Goal: Information Seeking & Learning: Learn about a topic

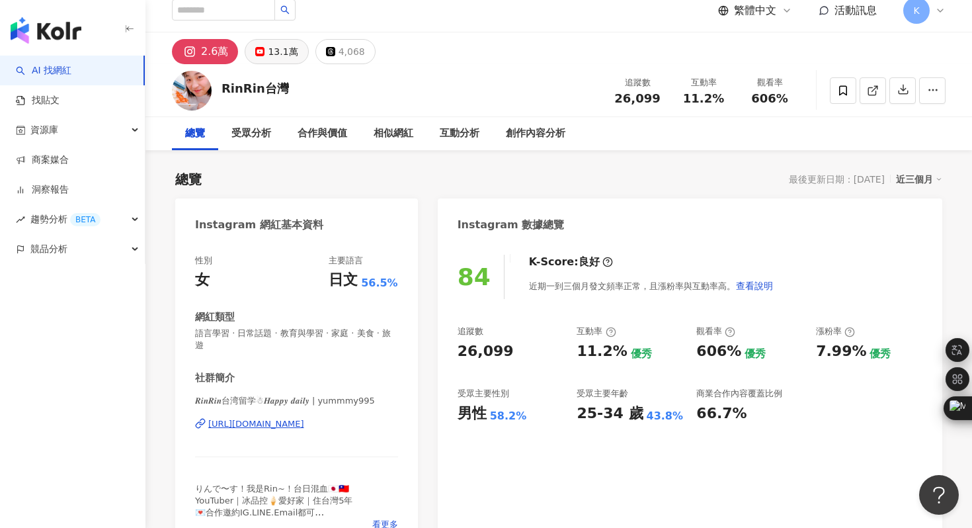
scroll to position [11, 0]
click at [262, 58] on button "13.1萬" at bounding box center [276, 51] width 63 height 25
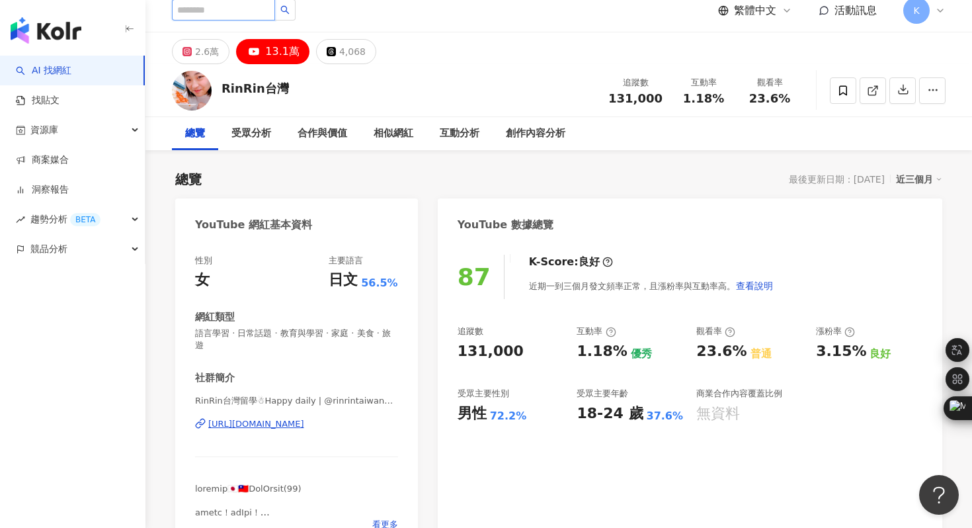
click at [219, 13] on input "search" at bounding box center [223, 9] width 103 height 21
type input "*"
type input "**"
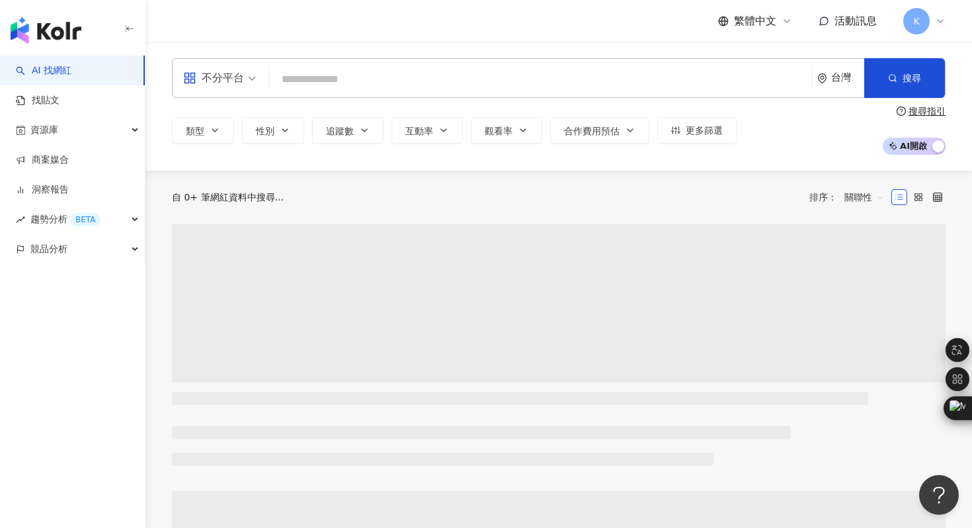
click at [250, 77] on span "不分平台" at bounding box center [219, 77] width 73 height 21
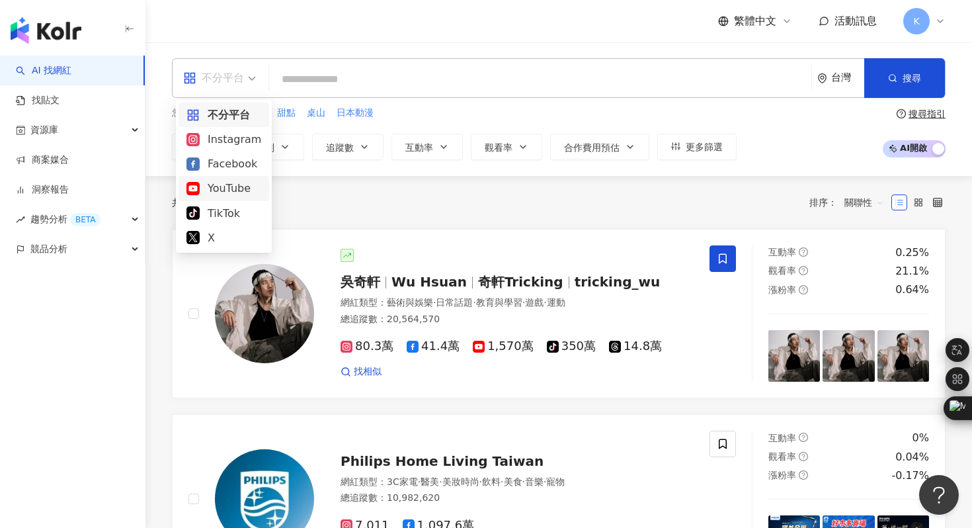
click at [218, 193] on div "YouTube" at bounding box center [223, 188] width 75 height 17
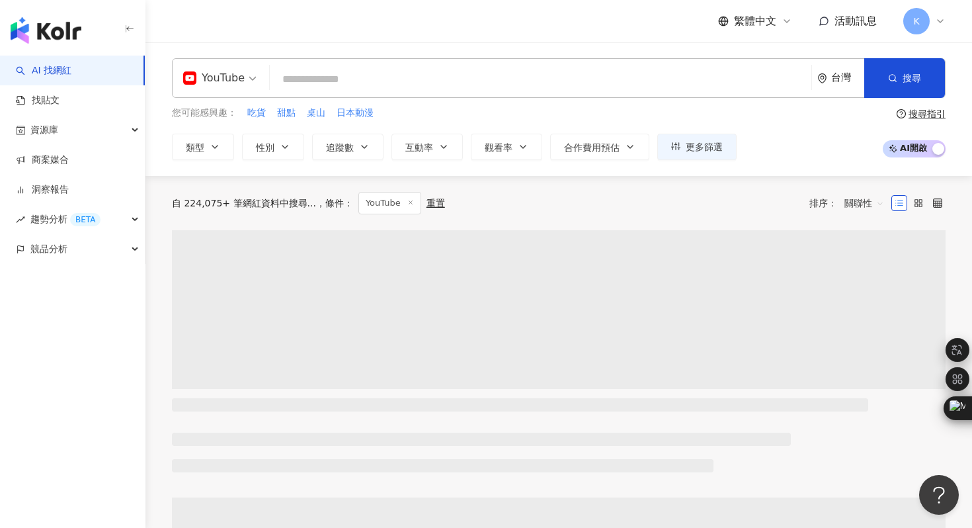
click at [370, 89] on input "search" at bounding box center [540, 79] width 531 height 25
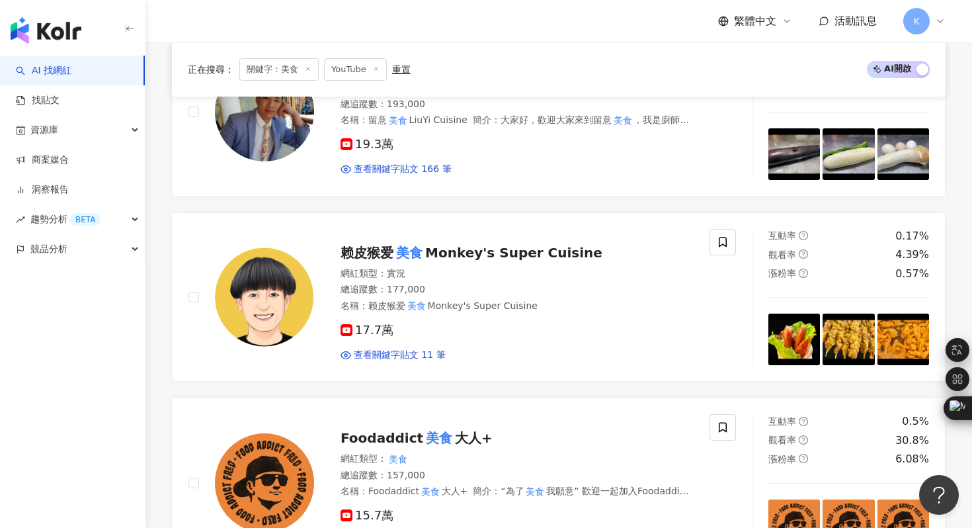
scroll to position [1683, 0]
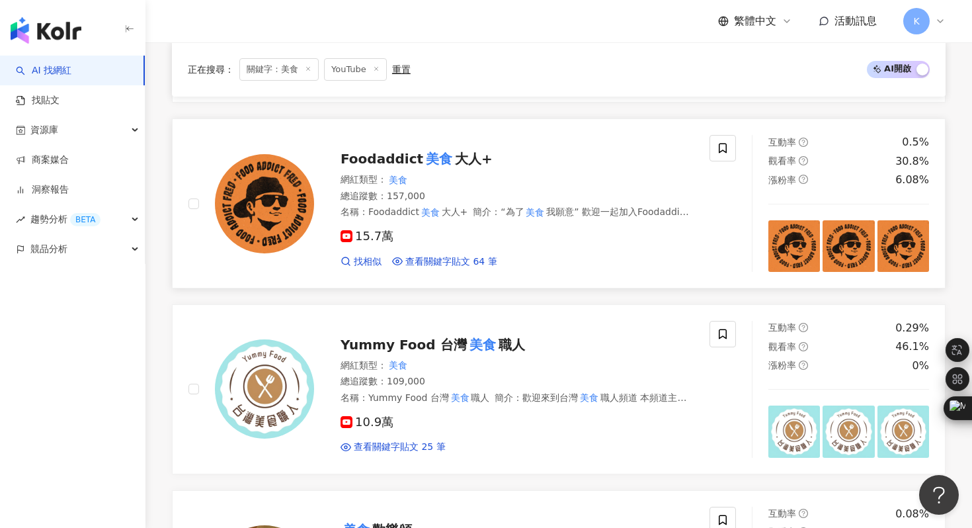
type input "**"
click at [274, 181] on img at bounding box center [264, 203] width 99 height 99
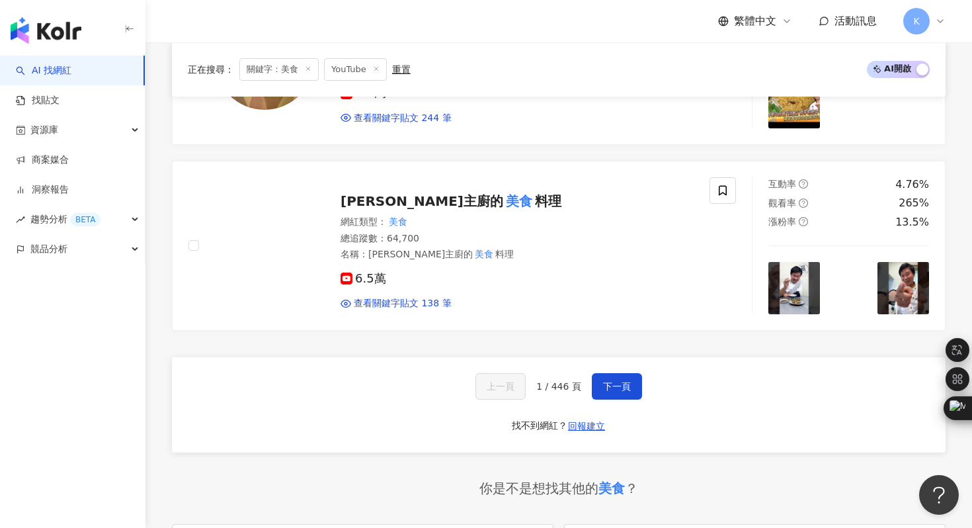
scroll to position [2334, 0]
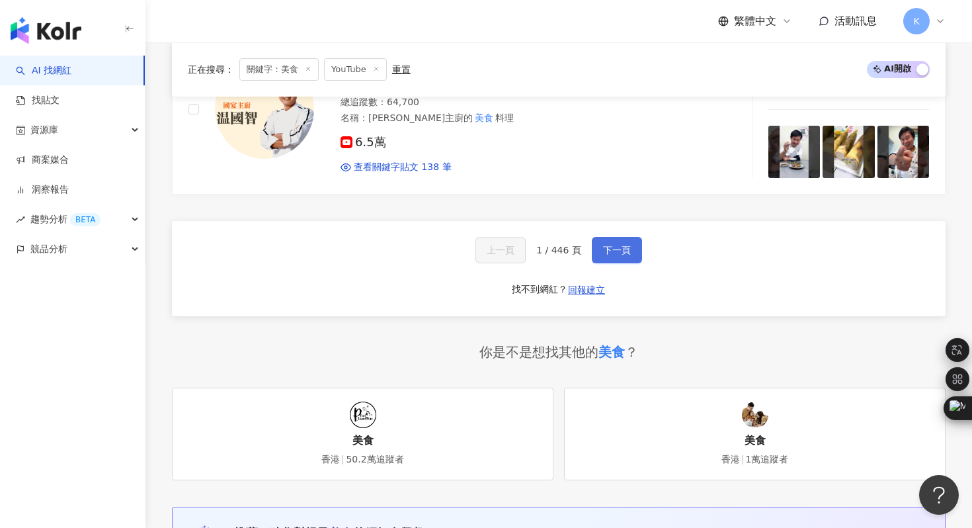
click at [626, 245] on span "下一頁" at bounding box center [617, 250] width 28 height 11
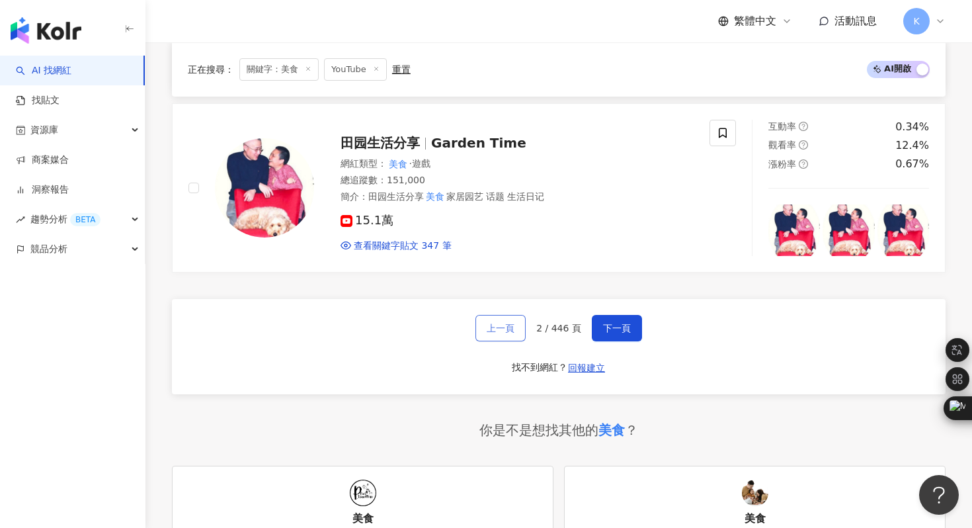
scroll to position [2091, 0]
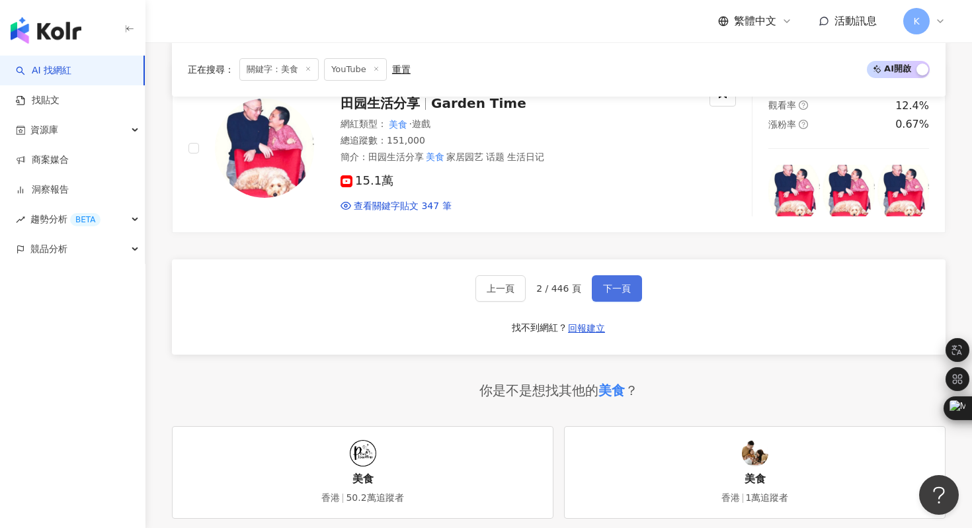
click at [634, 288] on button "下一頁" at bounding box center [617, 288] width 50 height 26
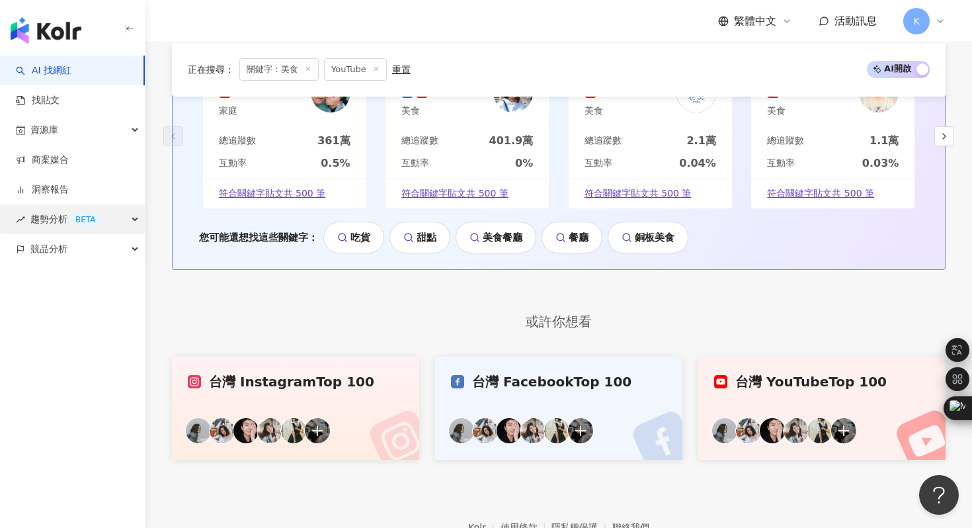
scroll to position [2877, 0]
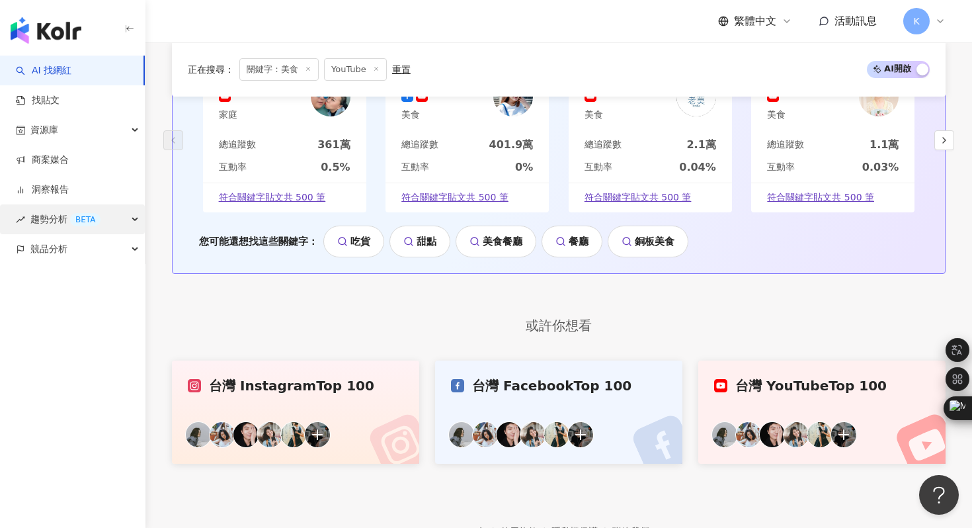
click at [44, 219] on span "趨勢分析 BETA" at bounding box center [65, 219] width 70 height 30
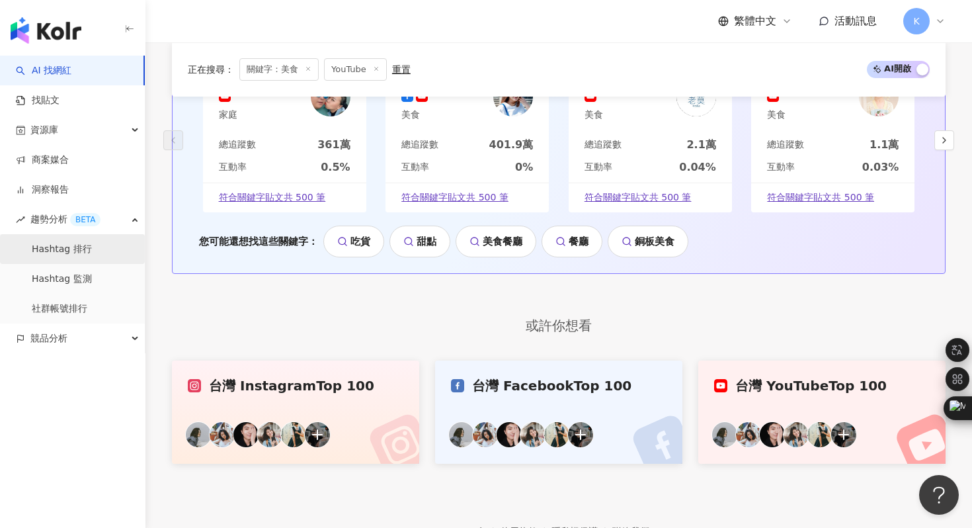
click at [71, 243] on link "Hashtag 排行" at bounding box center [62, 249] width 60 height 13
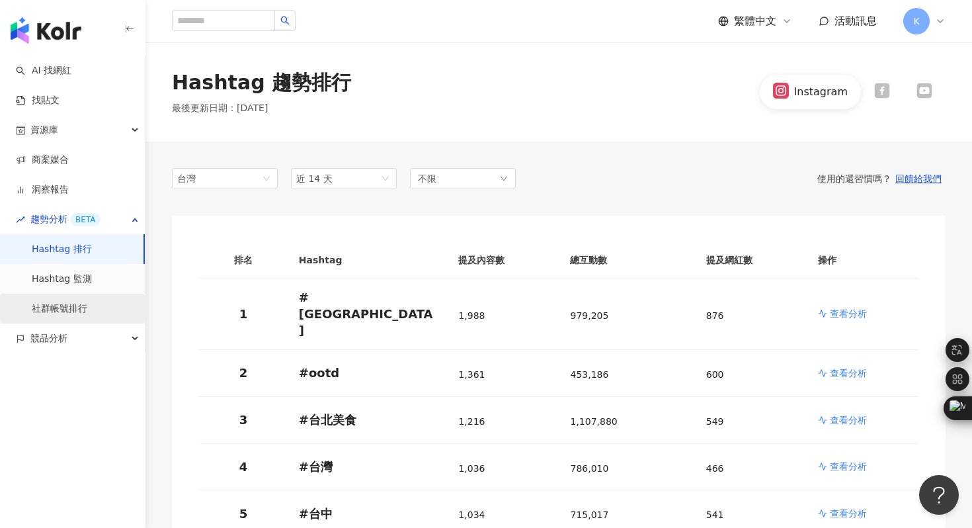
click at [69, 309] on link "社群帳號排行" at bounding box center [60, 308] width 56 height 13
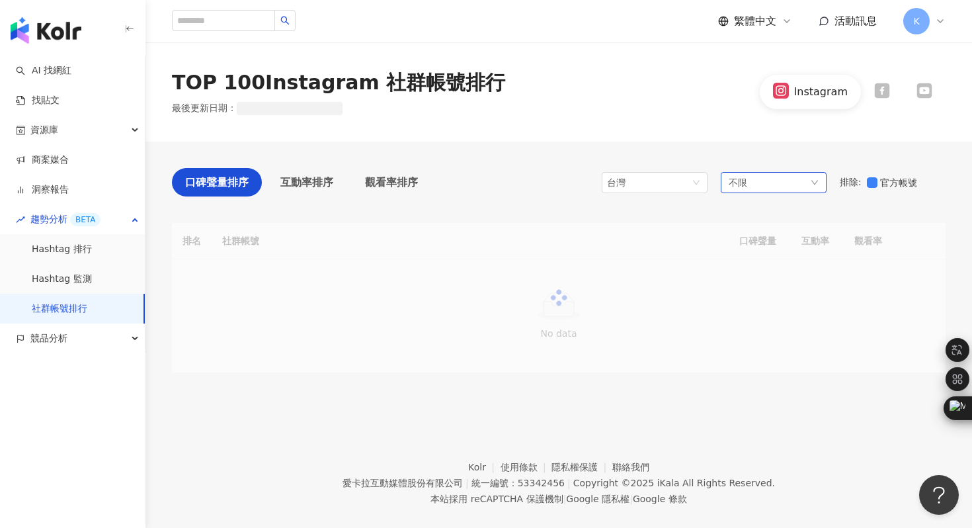
click at [801, 192] on div "台灣 不限 排除 : 官方帳號" at bounding box center [774, 182] width 344 height 28
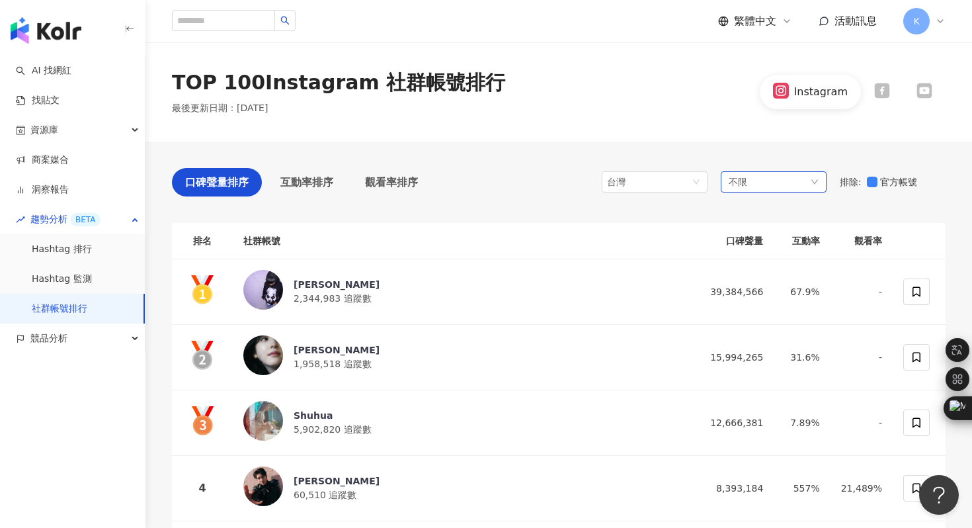
click at [794, 178] on div "不限" at bounding box center [774, 181] width 106 height 21
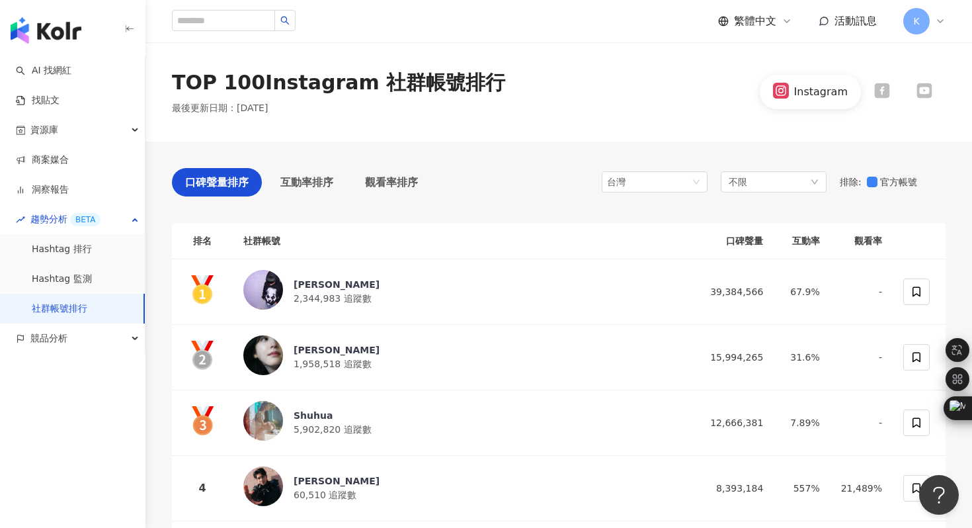
click at [918, 89] on icon at bounding box center [923, 90] width 15 height 15
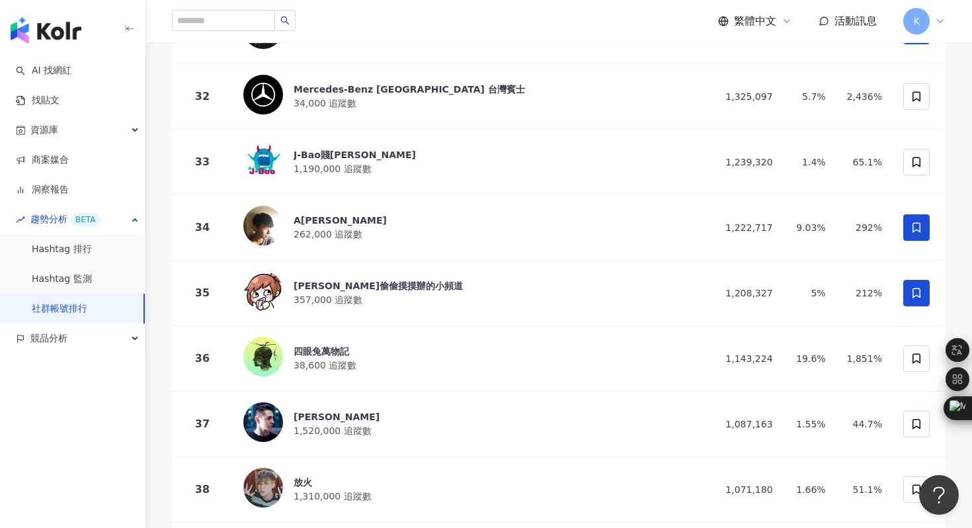
scroll to position [2204, 0]
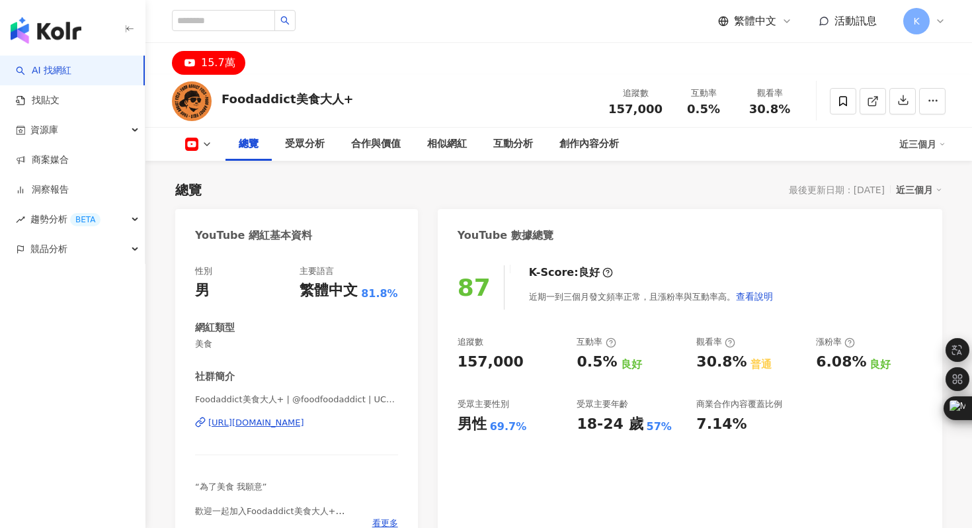
click at [292, 426] on div "https://www.youtube.com/channel/UCDjoEK5u65Hi-dKPhyGzc5A" at bounding box center [256, 423] width 96 height 12
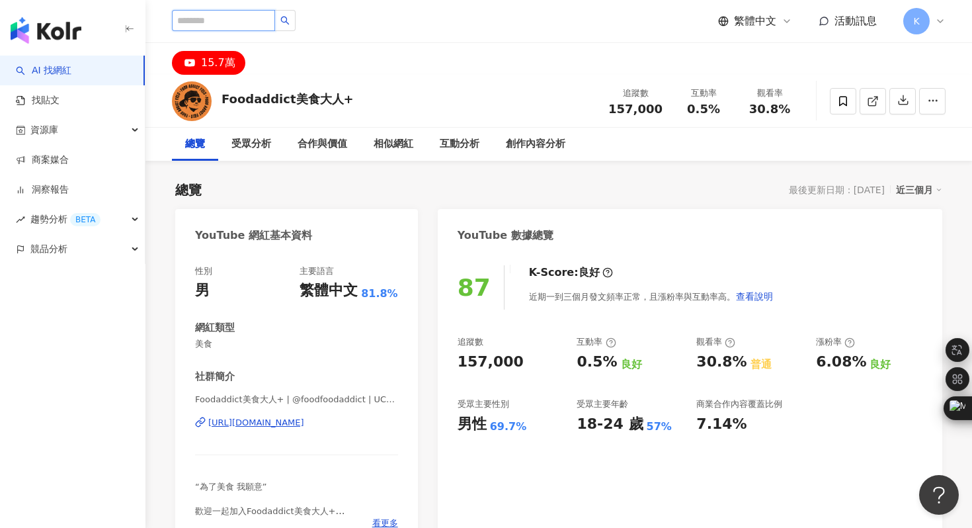
click at [235, 17] on input "search" at bounding box center [223, 20] width 103 height 21
paste input "***"
type input "***"
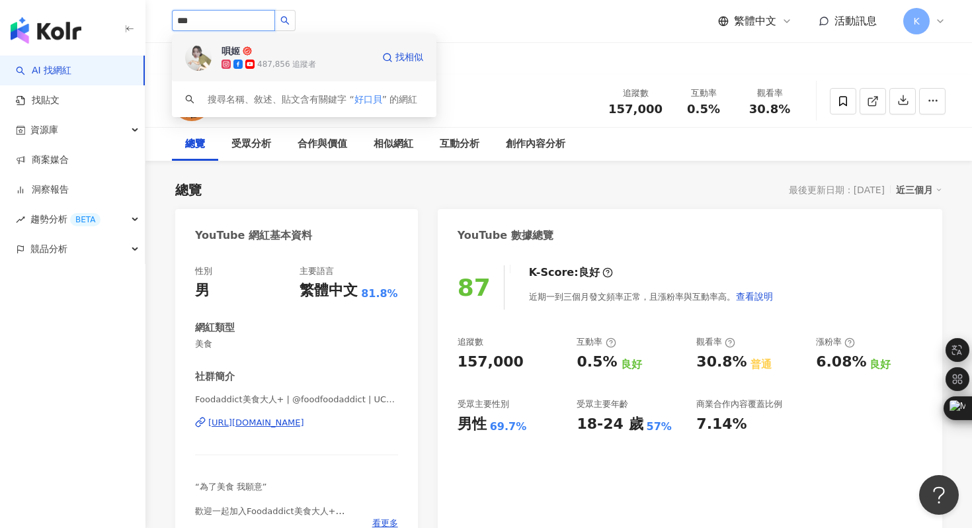
click at [194, 60] on img at bounding box center [198, 57] width 26 height 26
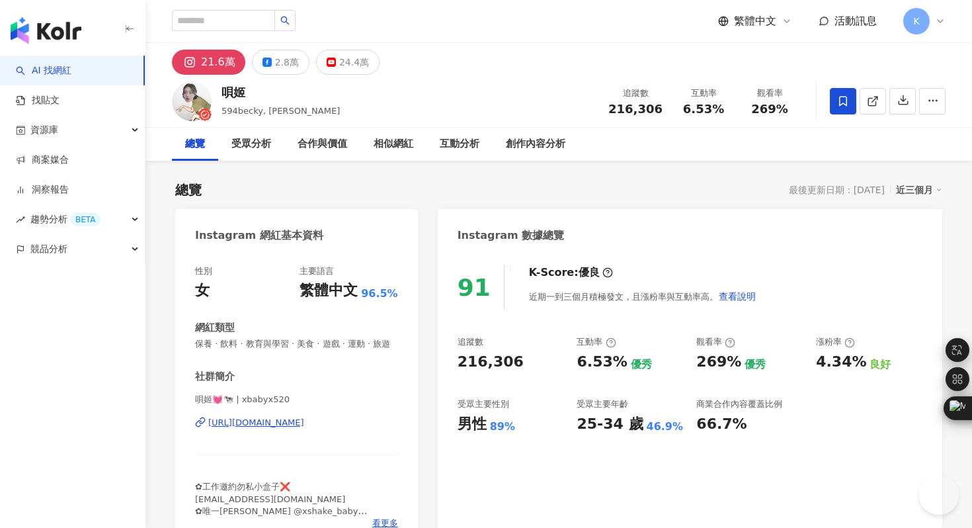
click at [304, 422] on div "https://www.instagram.com/xbabyx520/" at bounding box center [256, 423] width 96 height 12
click at [343, 62] on div "24.4萬" at bounding box center [354, 62] width 30 height 19
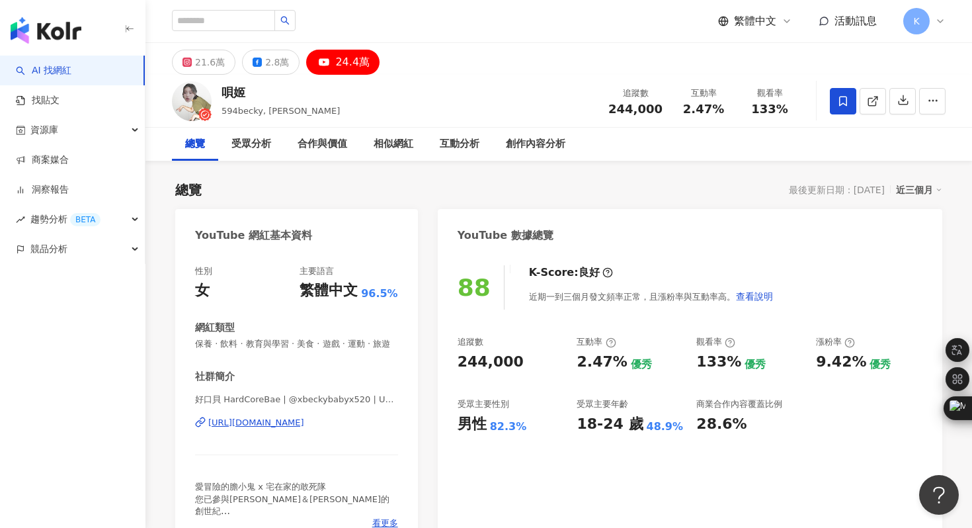
scroll to position [50, 0]
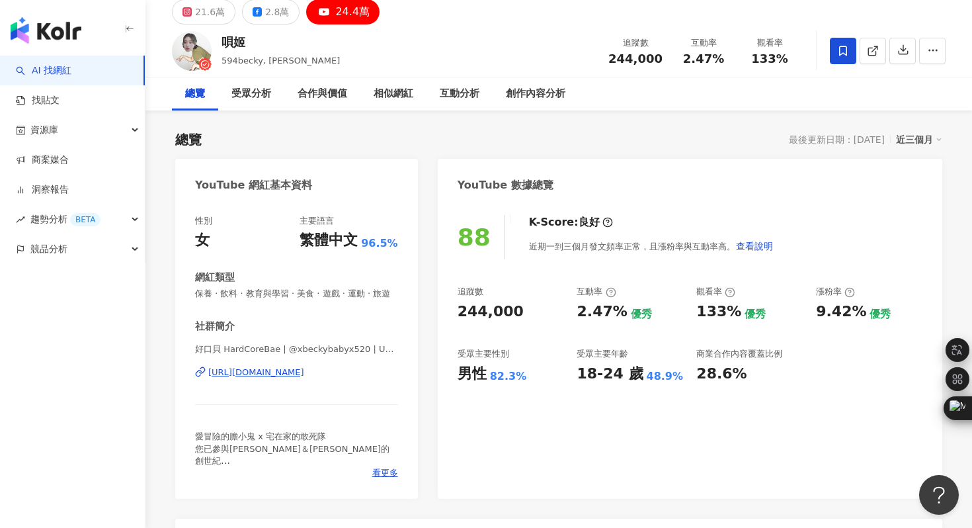
click at [264, 376] on div "https://www.youtube.com/channel/UCaYUS2t_AH5onLJT2MyKBIA" at bounding box center [256, 372] width 96 height 12
click at [451, 95] on div "互動分析" at bounding box center [460, 94] width 40 height 16
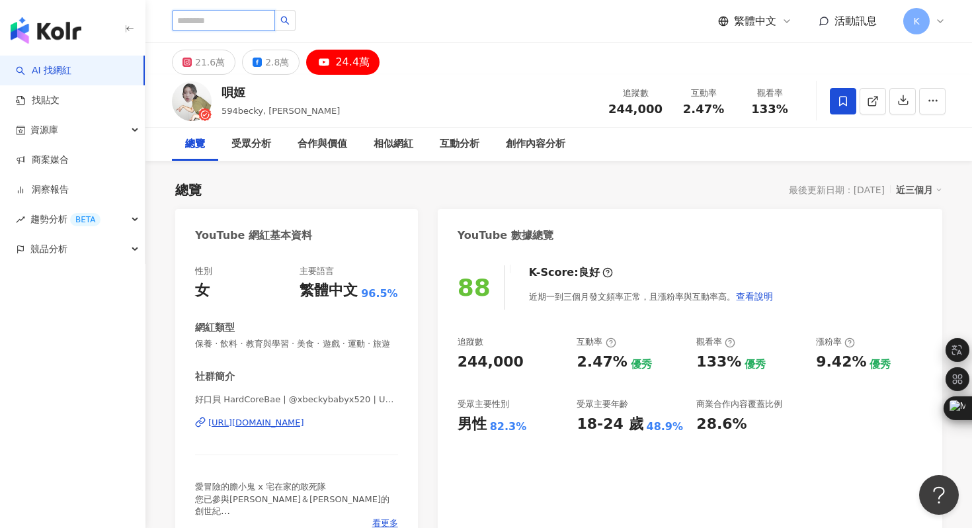
click at [213, 20] on input "search" at bounding box center [223, 20] width 103 height 21
paste input "******"
type input "******"
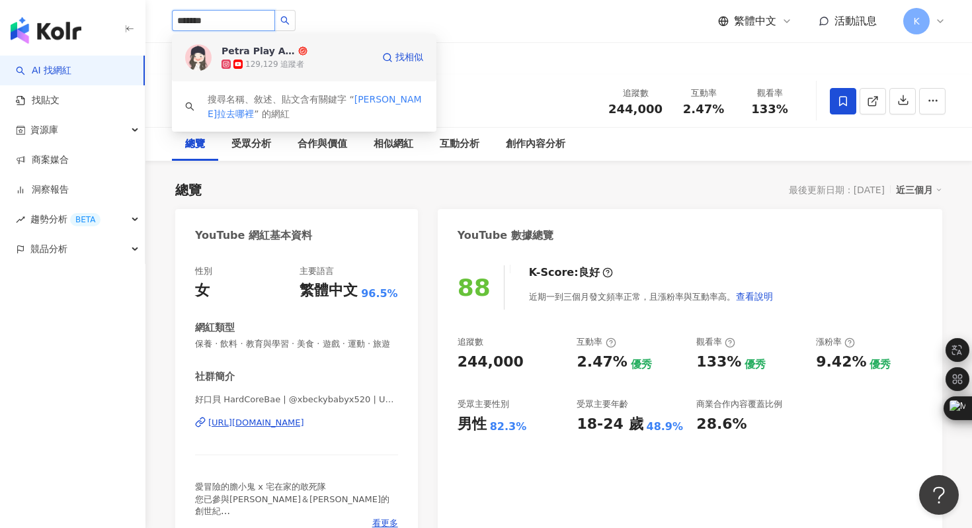
click at [204, 59] on img at bounding box center [198, 57] width 26 height 26
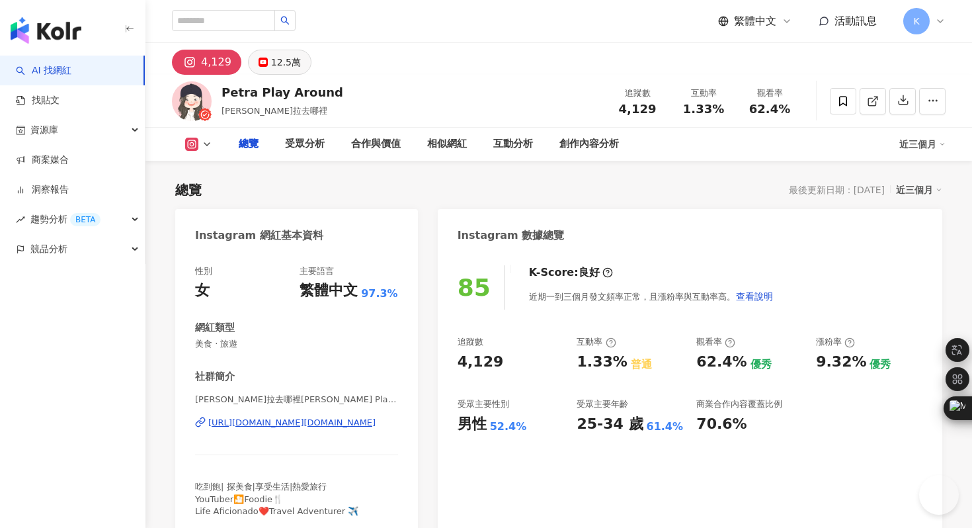
click at [283, 63] on div "12.5萬" at bounding box center [286, 62] width 30 height 19
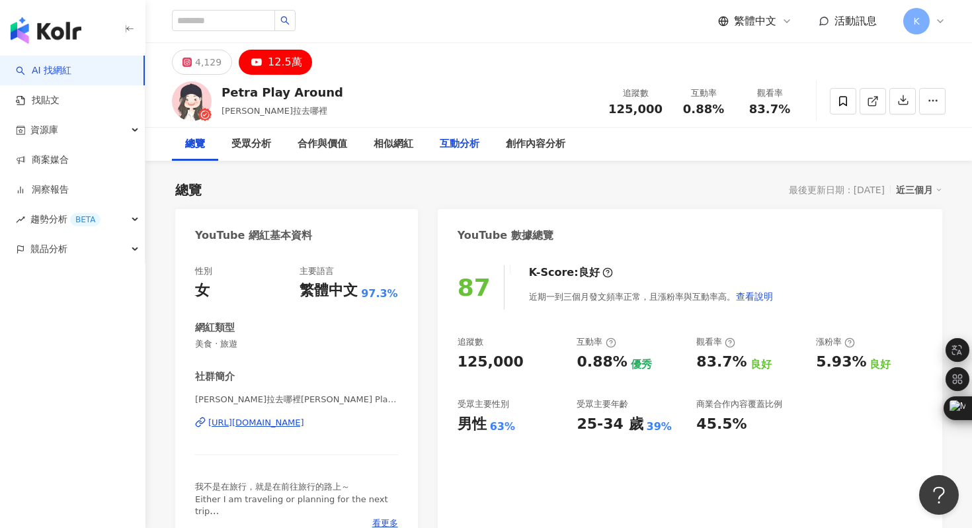
click at [464, 149] on div "互動分析" at bounding box center [460, 144] width 40 height 16
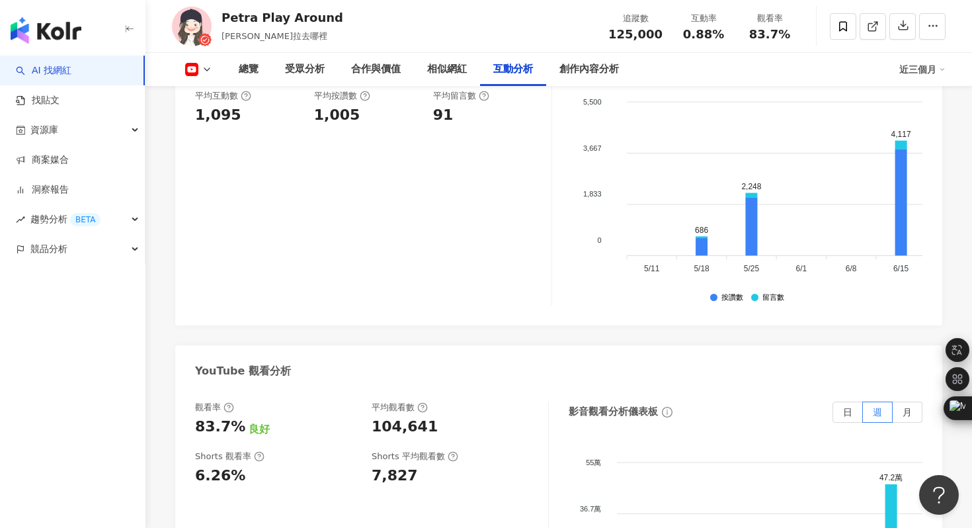
scroll to position [2257, 0]
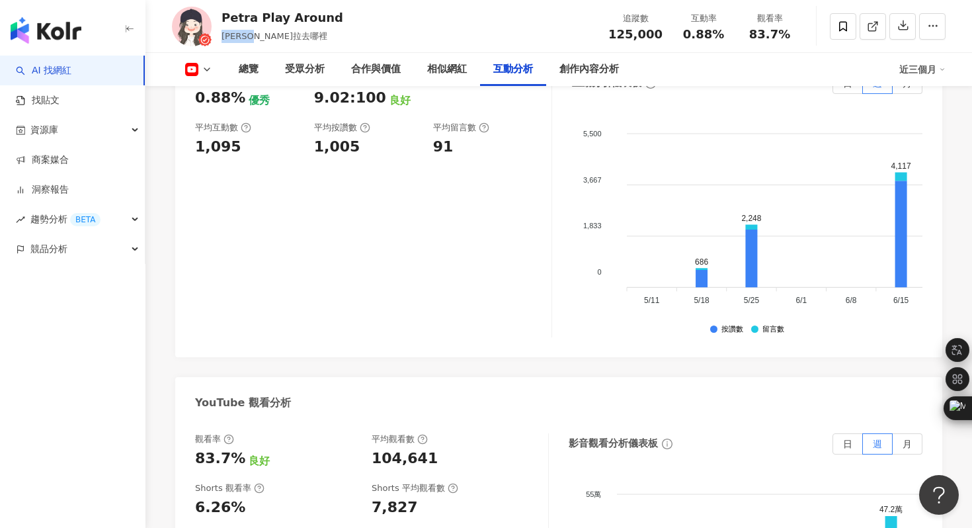
drag, startPoint x: 222, startPoint y: 33, endPoint x: 311, endPoint y: 33, distance: 88.6
click at [311, 33] on div "[PERSON_NAME]拉去哪裡" at bounding box center [282, 36] width 122 height 13
copy span "[PERSON_NAME]拉去哪裡"
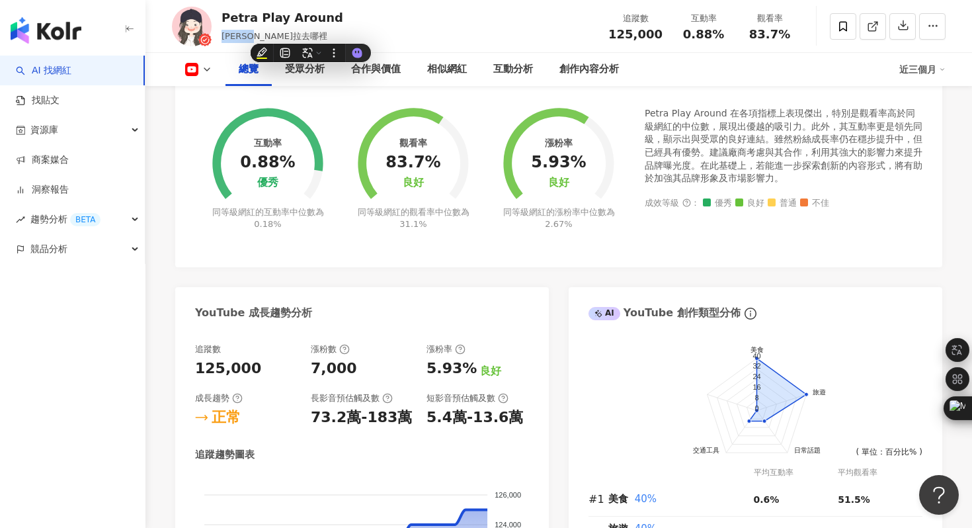
scroll to position [0, 0]
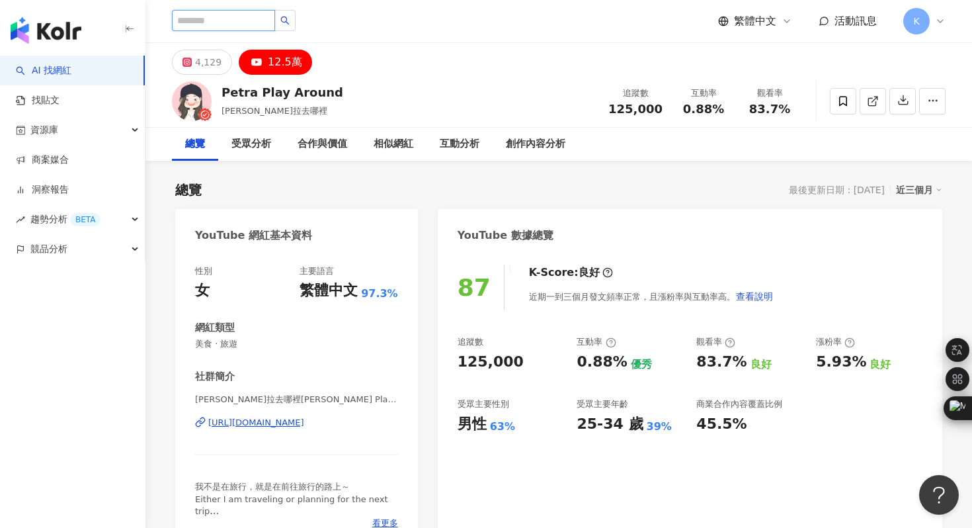
click at [231, 17] on input "search" at bounding box center [223, 20] width 103 height 21
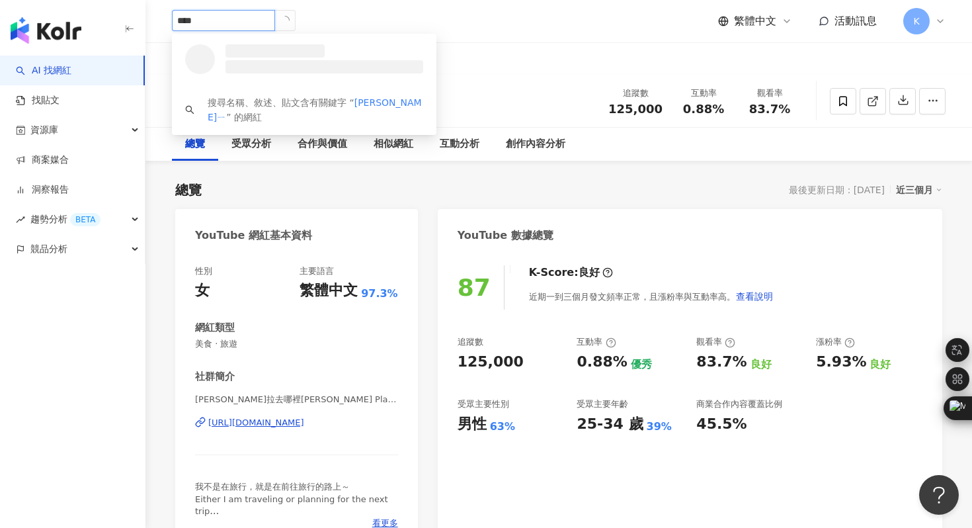
type input "***"
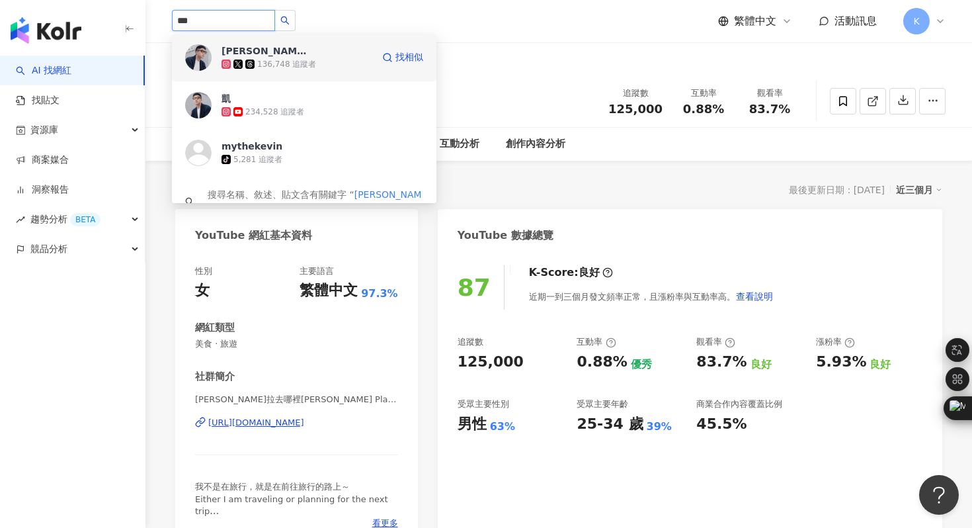
click at [196, 56] on img at bounding box center [198, 57] width 26 height 26
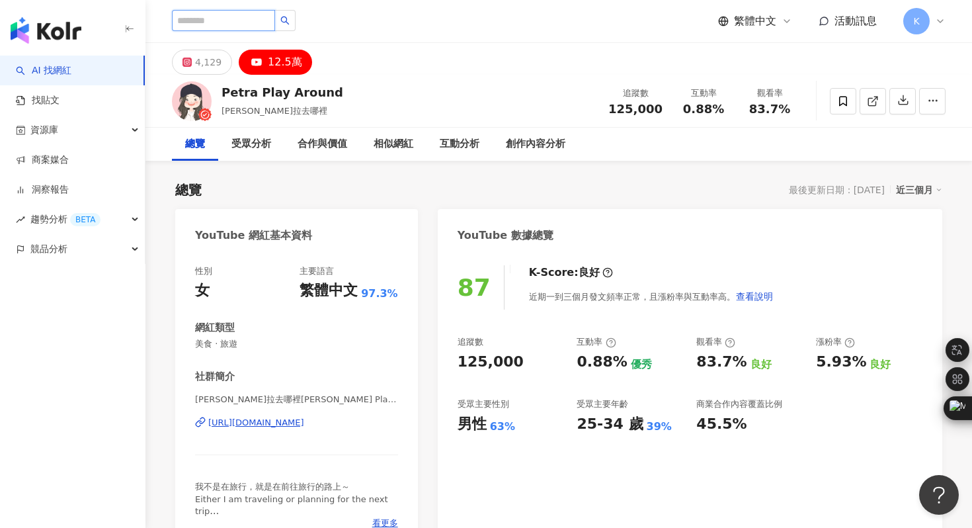
paste input "***"
type input "***"
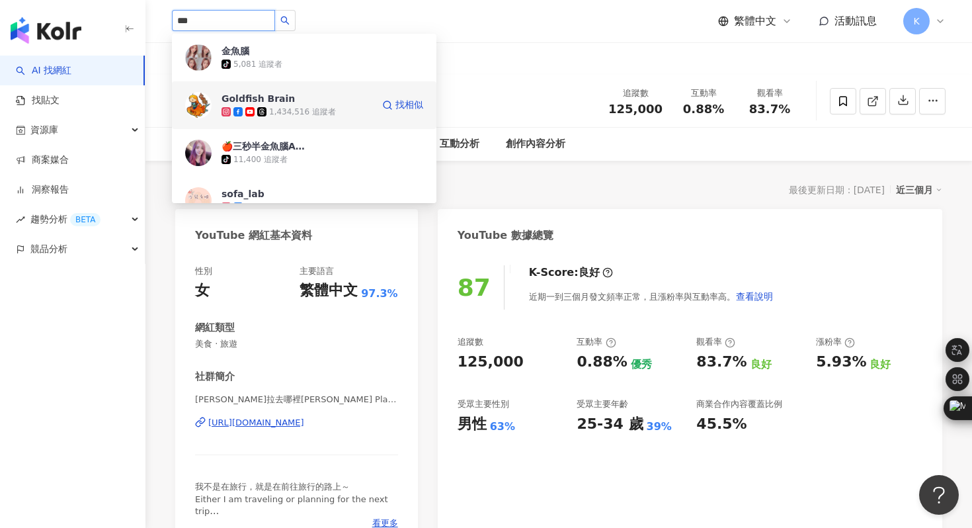
click at [201, 105] on img at bounding box center [198, 105] width 26 height 26
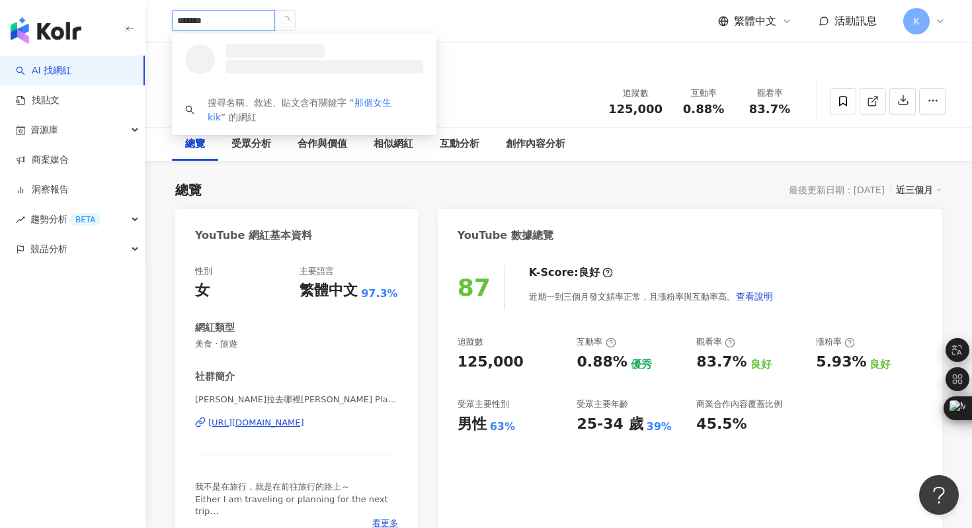
type input "********"
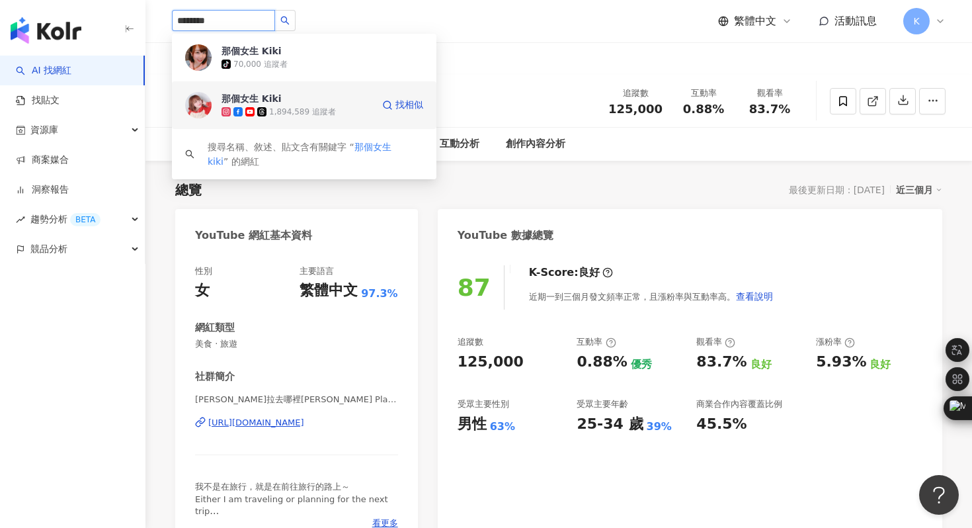
click at [202, 104] on img at bounding box center [198, 105] width 26 height 26
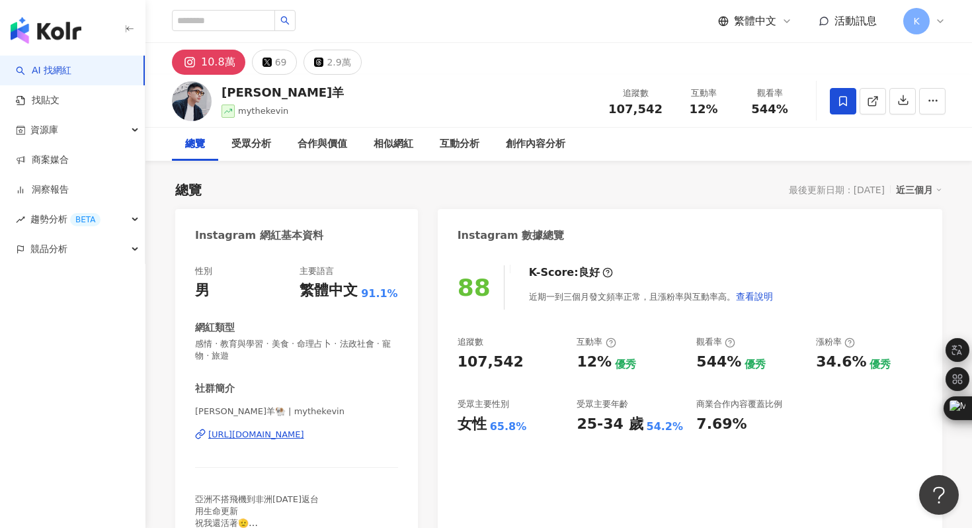
click at [253, 431] on div "[URL][DOMAIN_NAME]" at bounding box center [256, 434] width 96 height 12
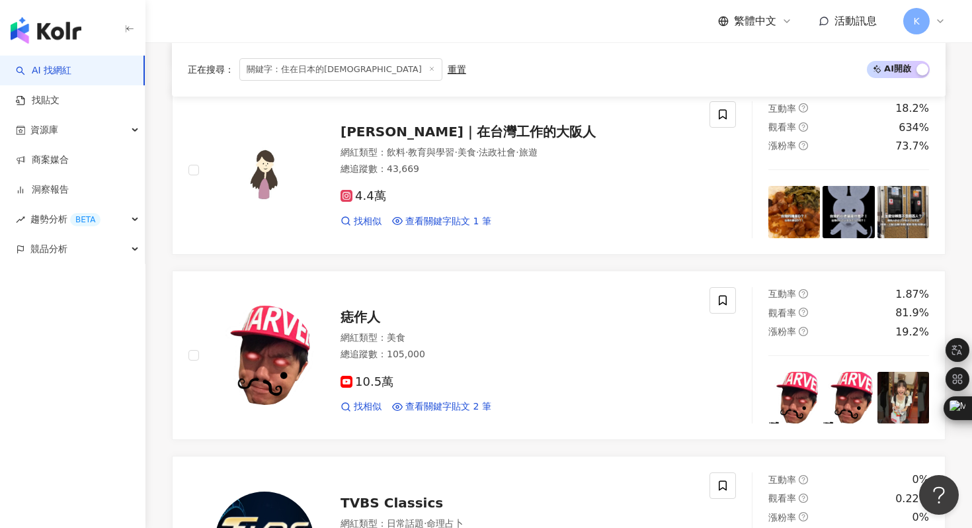
scroll to position [1948, 0]
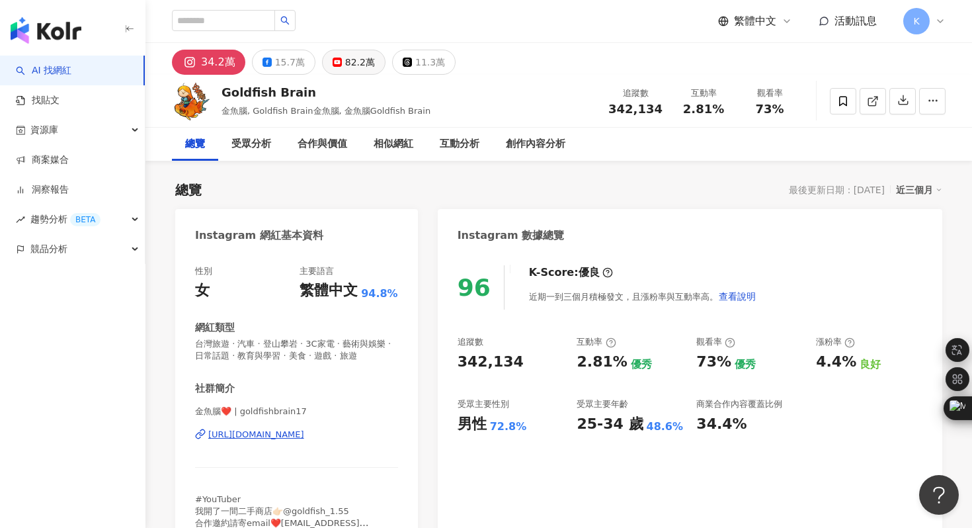
click at [354, 64] on div "82.2萬" at bounding box center [360, 62] width 30 height 19
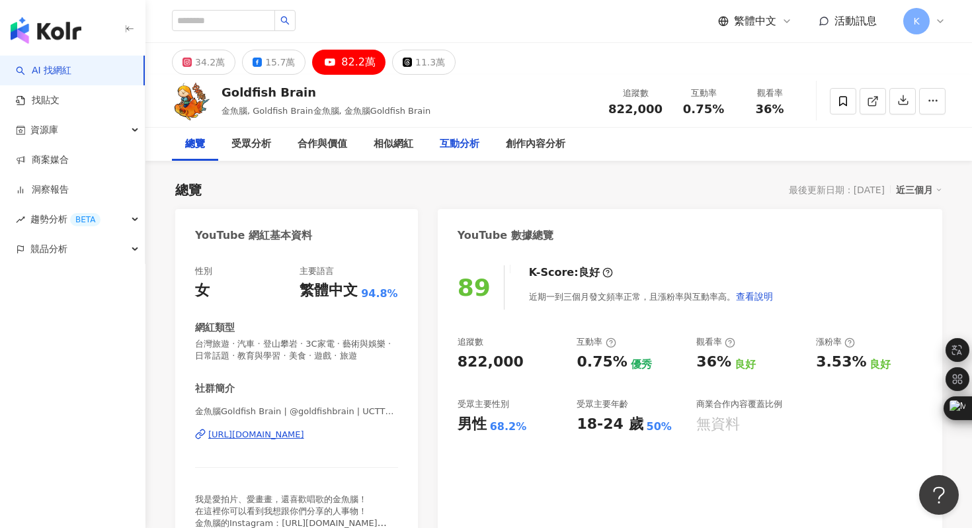
click at [481, 142] on div "互動分析" at bounding box center [459, 144] width 66 height 33
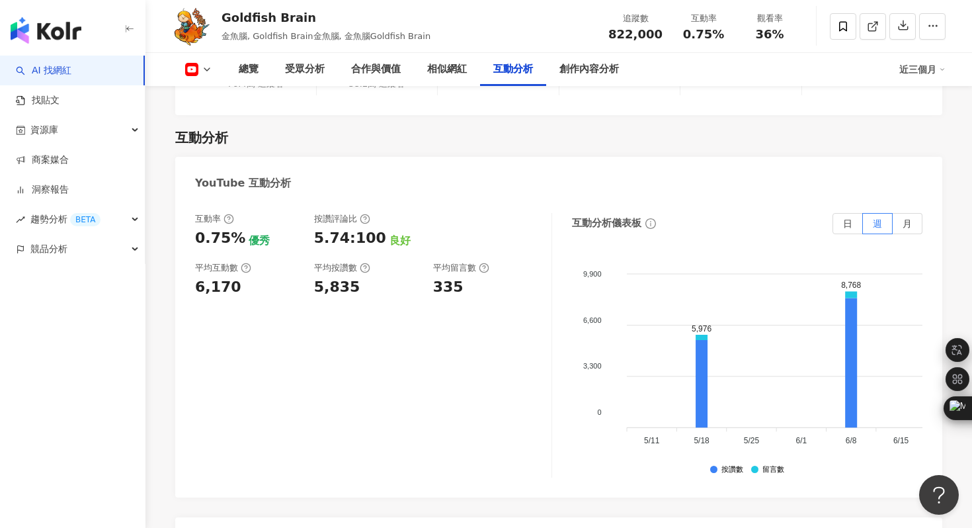
scroll to position [2271, 0]
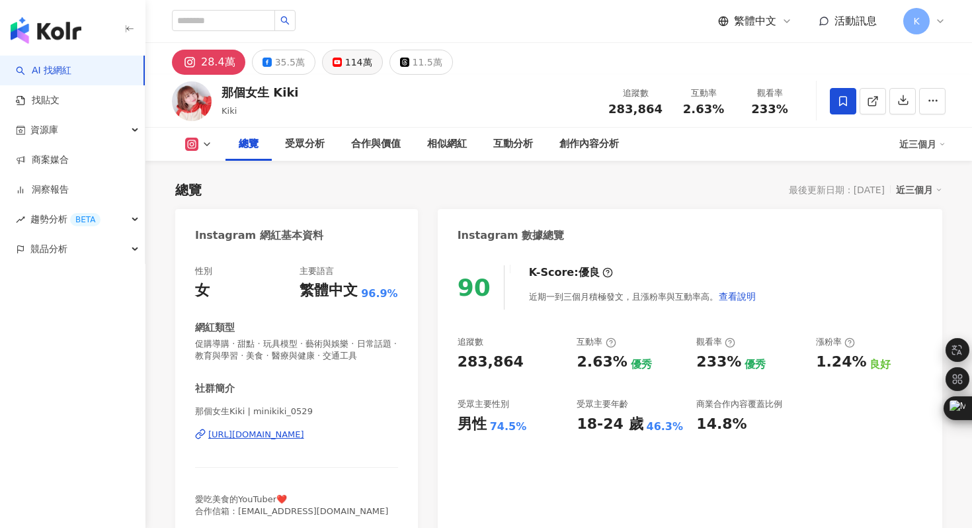
click at [347, 65] on div "114萬" at bounding box center [358, 62] width 27 height 19
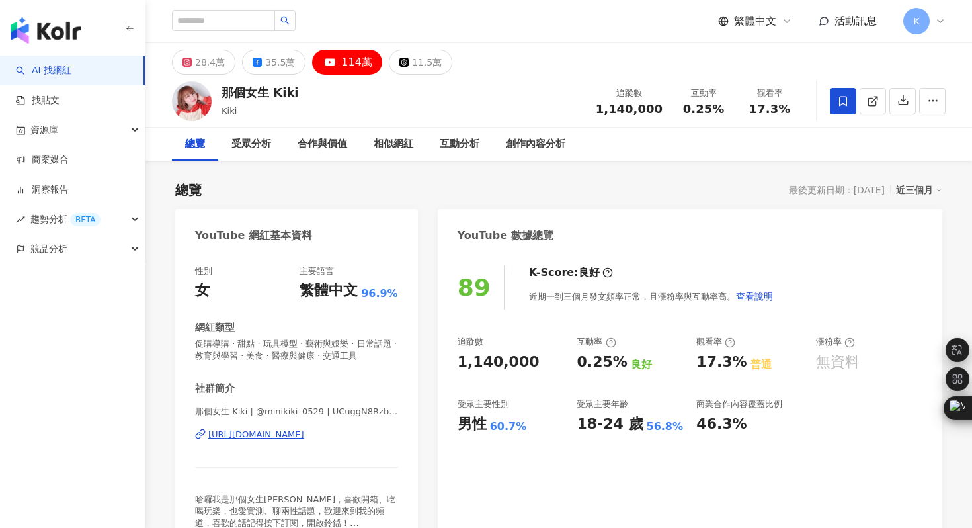
click at [268, 411] on span "那個女生 Kiki | @minikiki_0529 | UCuggN8RzbtpxFSd6LHCeXew" at bounding box center [296, 411] width 203 height 12
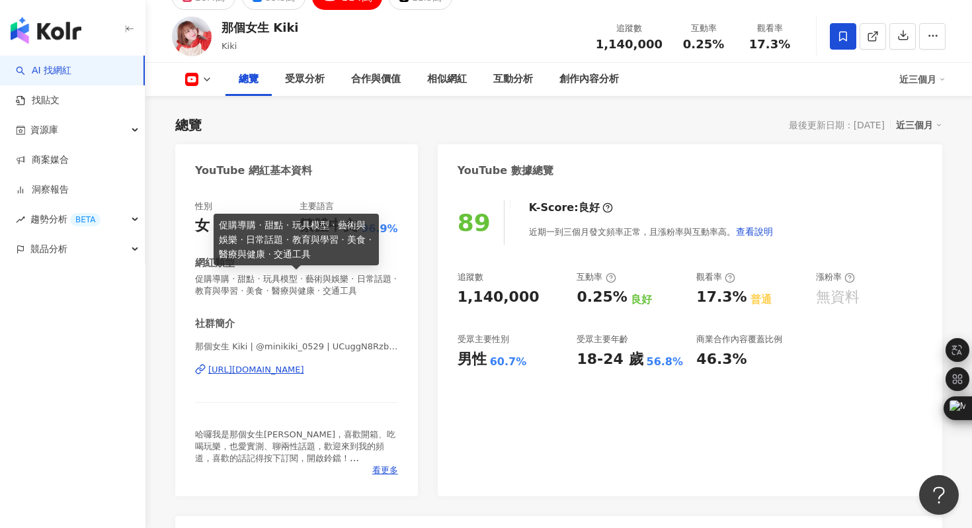
scroll to position [66, 0]
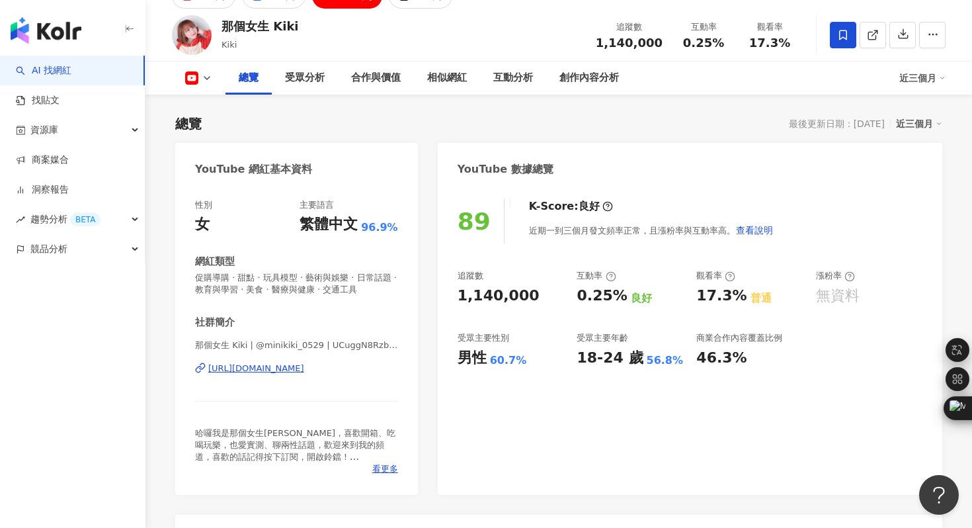
click at [266, 368] on div "https://www.youtube.com/channel/UCuggN8RzbtpxFSd6LHCeXew" at bounding box center [256, 368] width 96 height 12
click at [530, 84] on div "互動分析" at bounding box center [513, 78] width 40 height 16
click at [524, 79] on div "互動分析" at bounding box center [513, 77] width 66 height 33
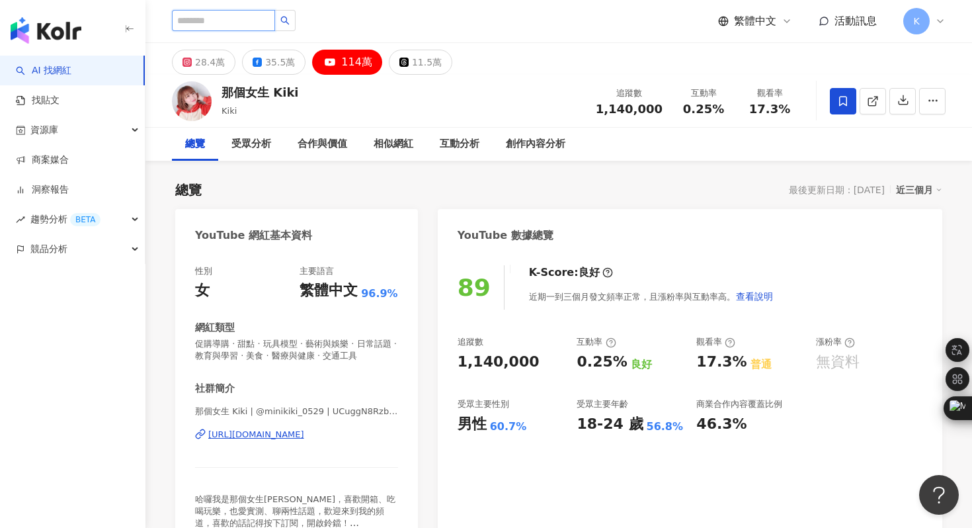
click at [214, 26] on input "search" at bounding box center [223, 20] width 103 height 21
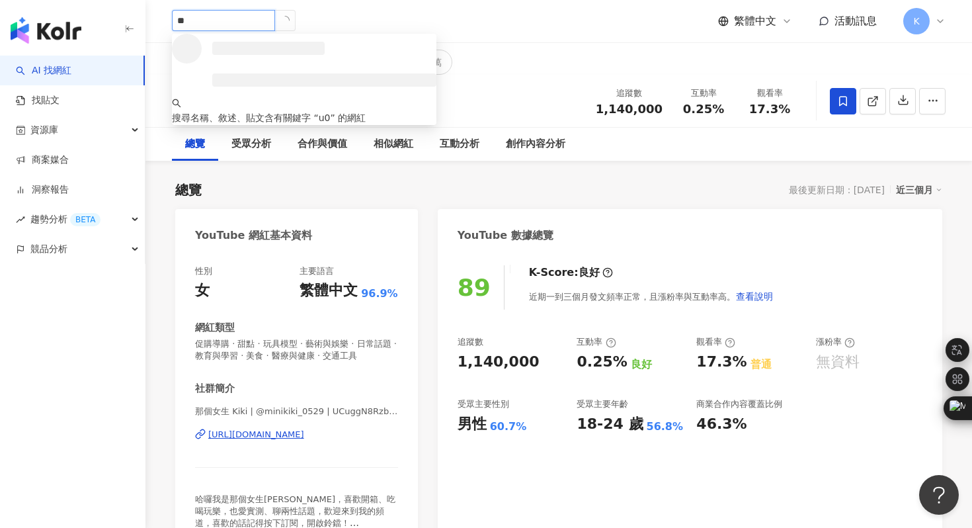
type input "*"
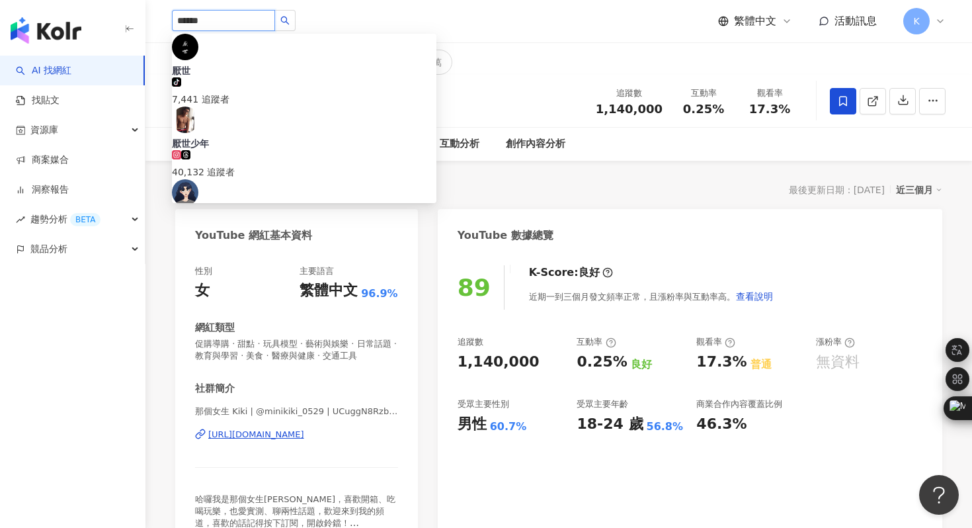
type input "****"
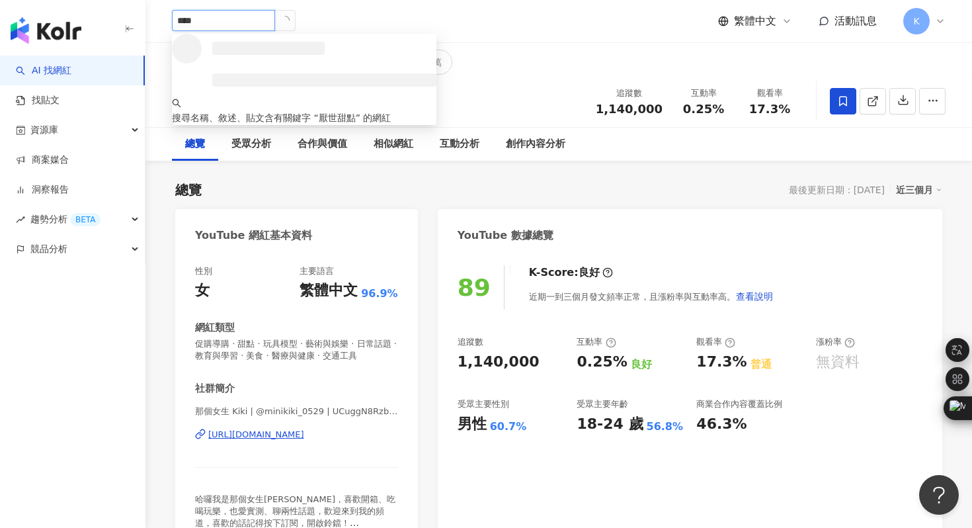
click at [206, 125] on div "搜尋名稱、敘述、貼文含有關鍵字 “ 厭世甜點 ” 的網紅" at bounding box center [304, 110] width 264 height 29
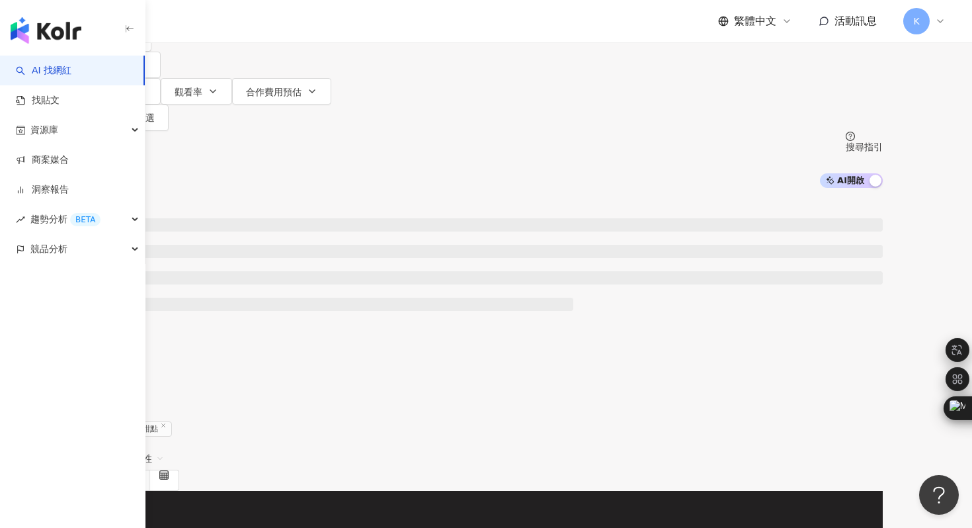
scroll to position [116, 0]
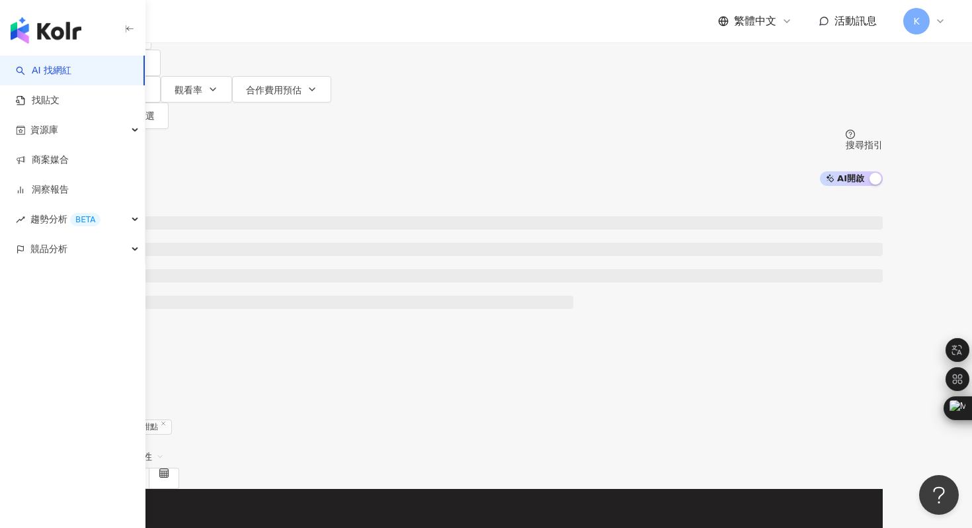
click at [215, 489] on img at bounding box center [165, 538] width 99 height 99
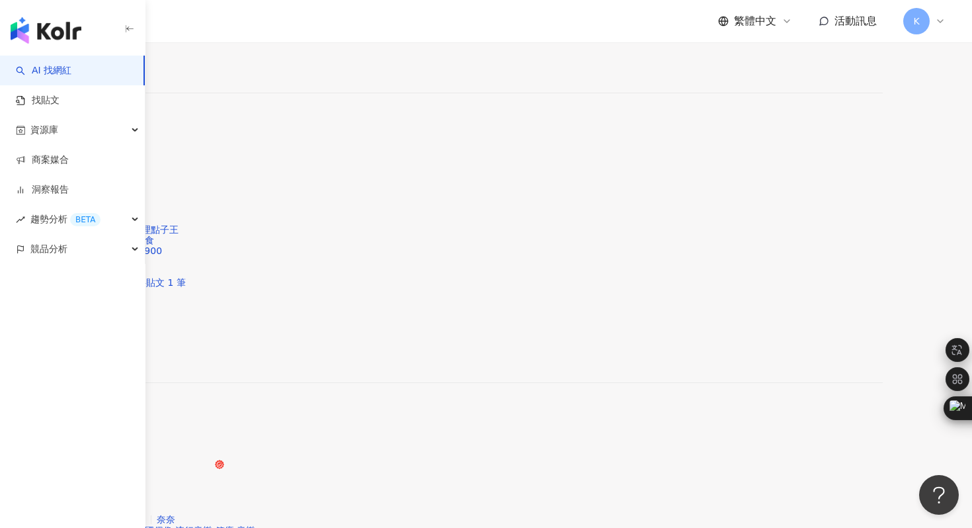
scroll to position [2180, 0]
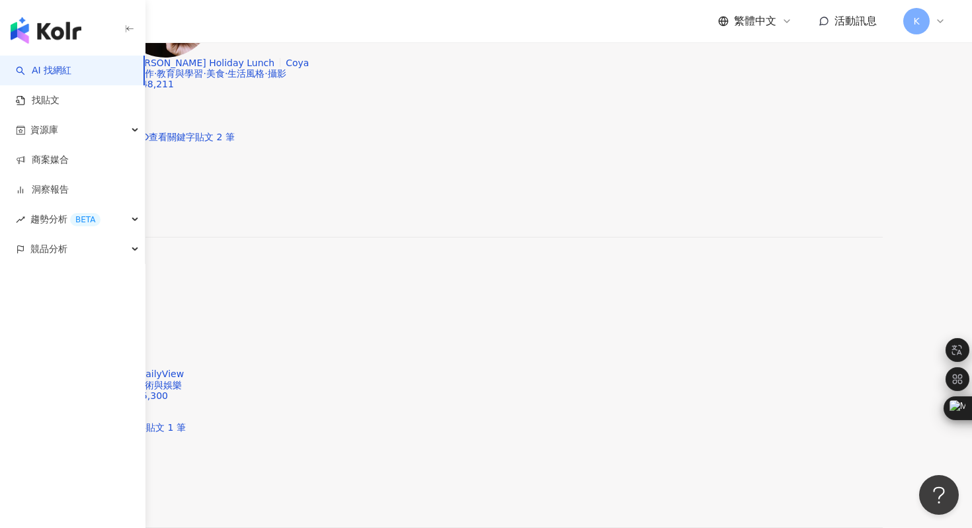
scroll to position [2152, 0]
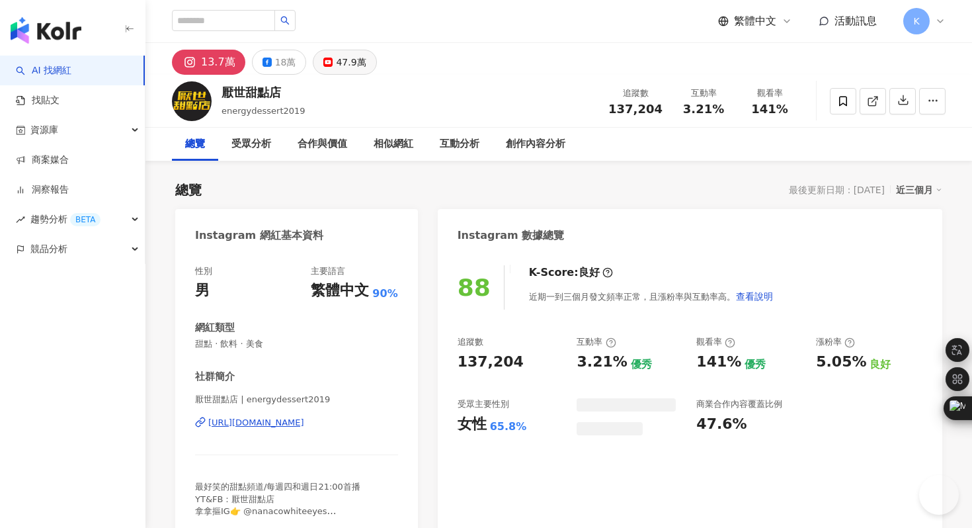
click at [336, 63] on div "47.9萬" at bounding box center [351, 62] width 30 height 19
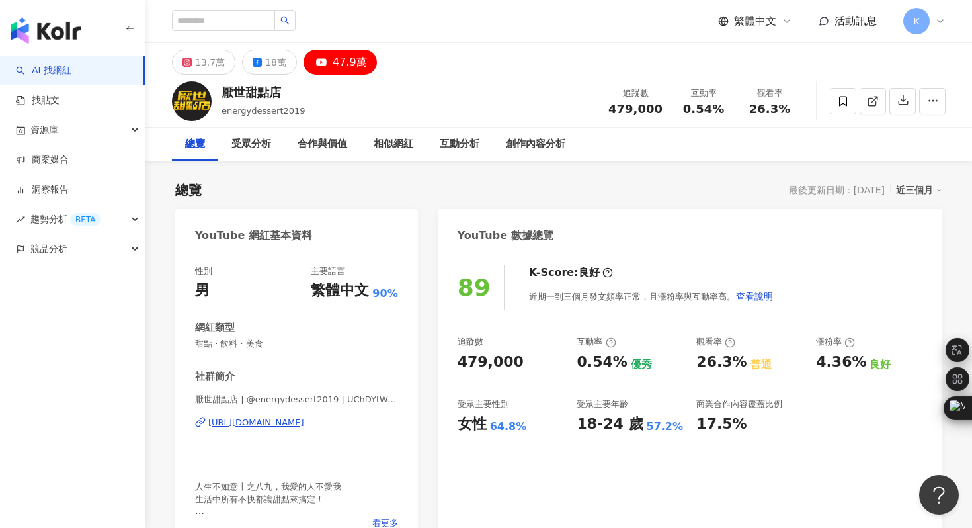
click at [304, 420] on div "[URL][DOMAIN_NAME]" at bounding box center [256, 423] width 96 height 12
click at [460, 136] on div "互動分析" at bounding box center [460, 144] width 40 height 16
click at [204, 63] on div "13.7萬" at bounding box center [210, 62] width 30 height 19
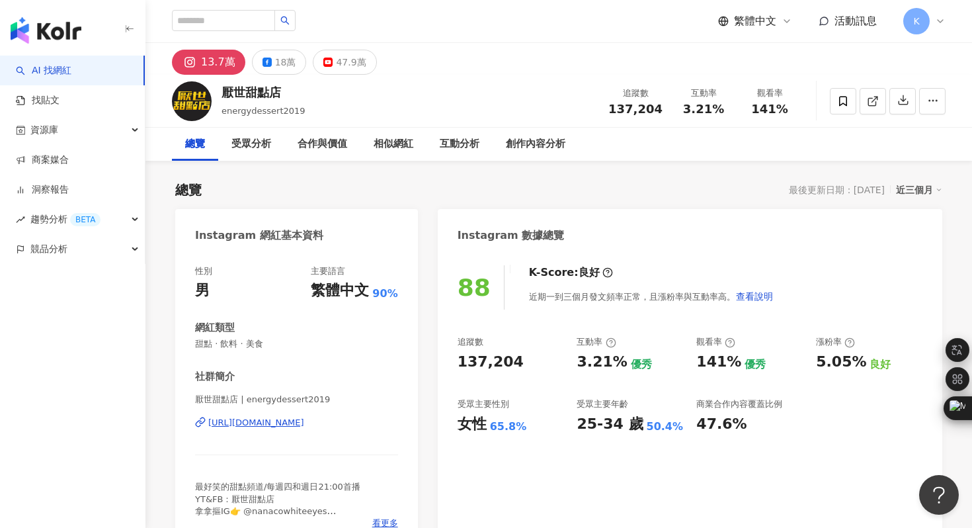
click at [289, 419] on div "https://www.instagram.com/energydessert2019/" at bounding box center [256, 423] width 96 height 12
click at [337, 55] on div "47.9萬" at bounding box center [351, 62] width 30 height 19
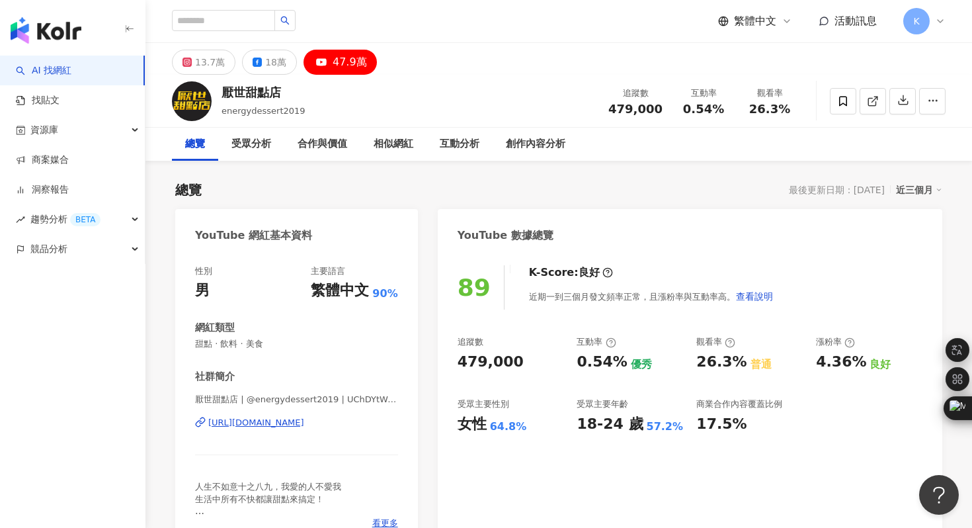
click at [272, 425] on div "https://www.youtube.com/channel/UChDYtWoZDndUFoVSyEzx_og" at bounding box center [256, 423] width 96 height 12
click at [191, 20] on input "search" at bounding box center [223, 20] width 103 height 21
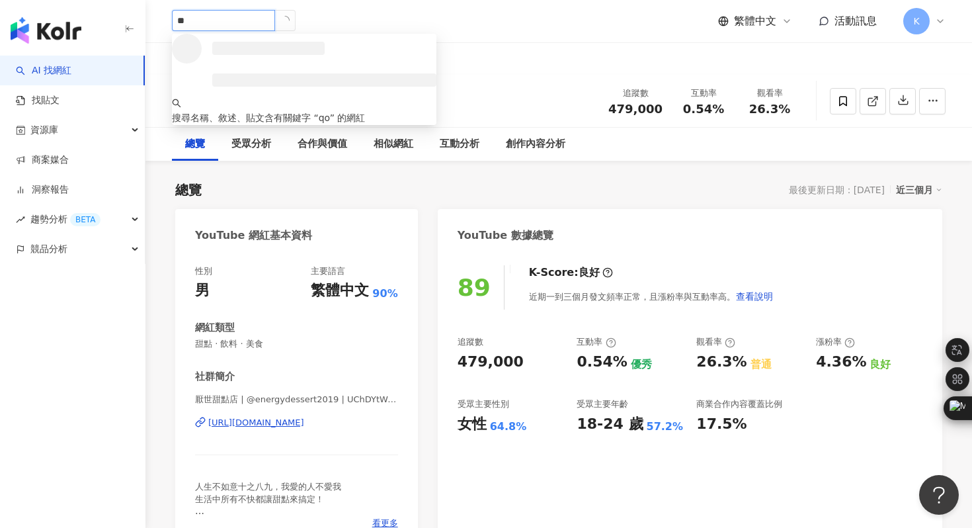
type input "*"
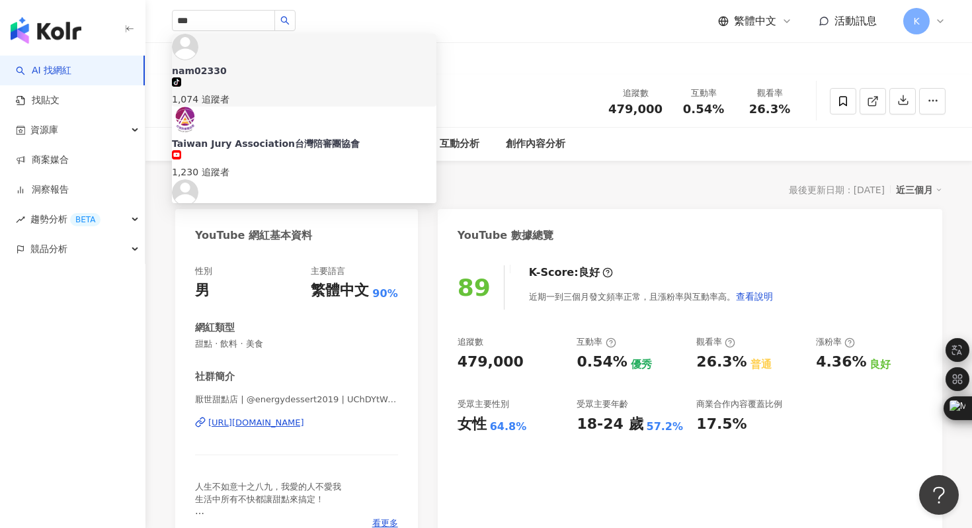
click at [195, 9] on div "*** nam02330 tiktok-icon 1,074 追蹤者 Taiwan Jury Association台灣陪審團協會 1,230 追蹤者 jho…" at bounding box center [559, 21] width 774 height 42
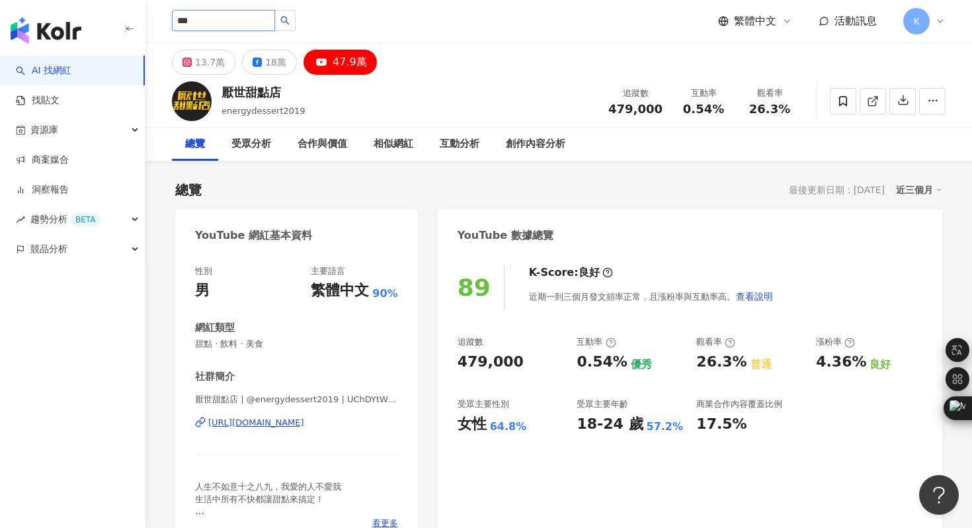
click at [197, 19] on input "***" at bounding box center [223, 20] width 103 height 21
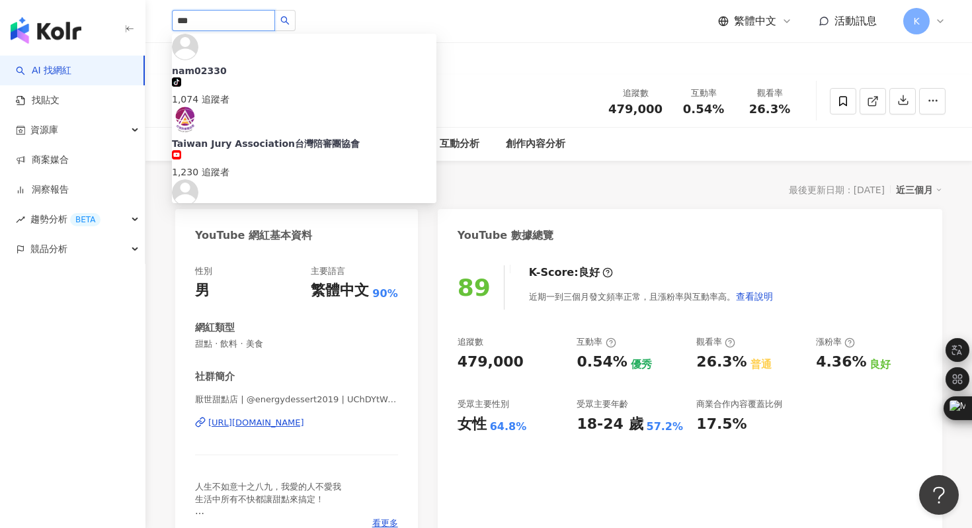
type input "***"
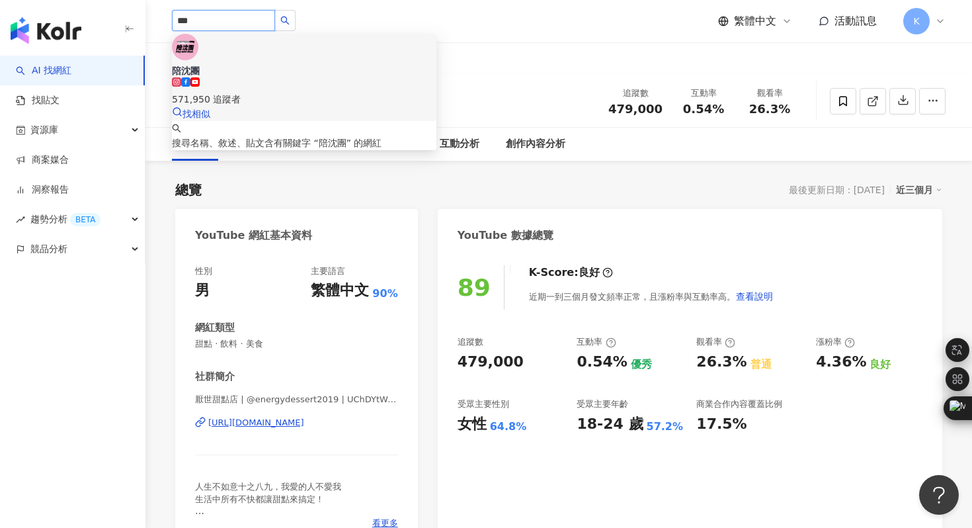
click at [197, 54] on img at bounding box center [185, 47] width 26 height 26
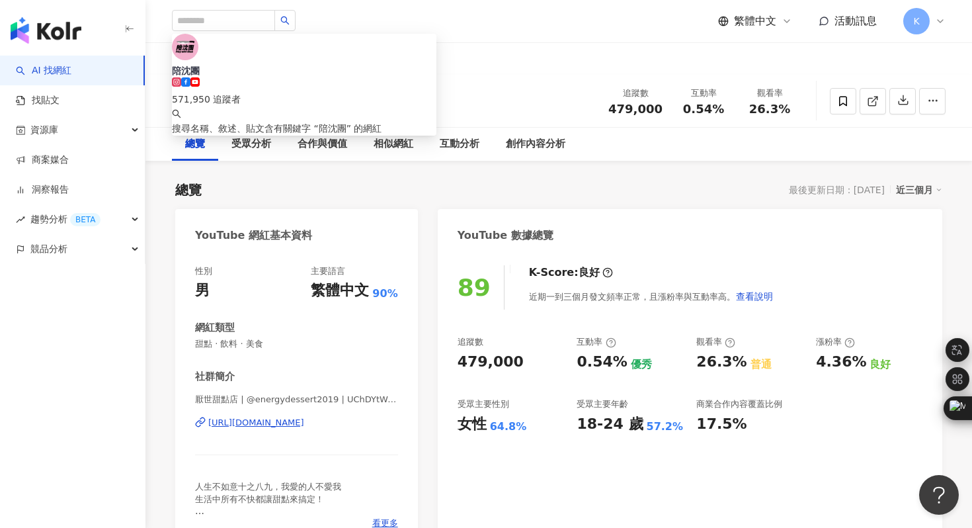
click at [255, 424] on div "https://www.youtube.com/channel/UChDYtWoZDndUFoVSyEzx_og" at bounding box center [256, 423] width 96 height 12
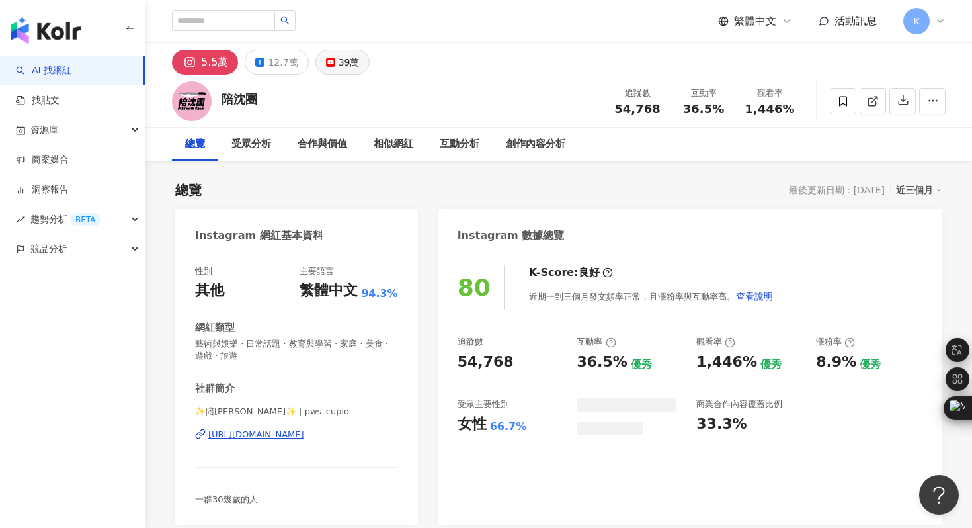
click at [345, 65] on div "39萬" at bounding box center [349, 62] width 21 height 19
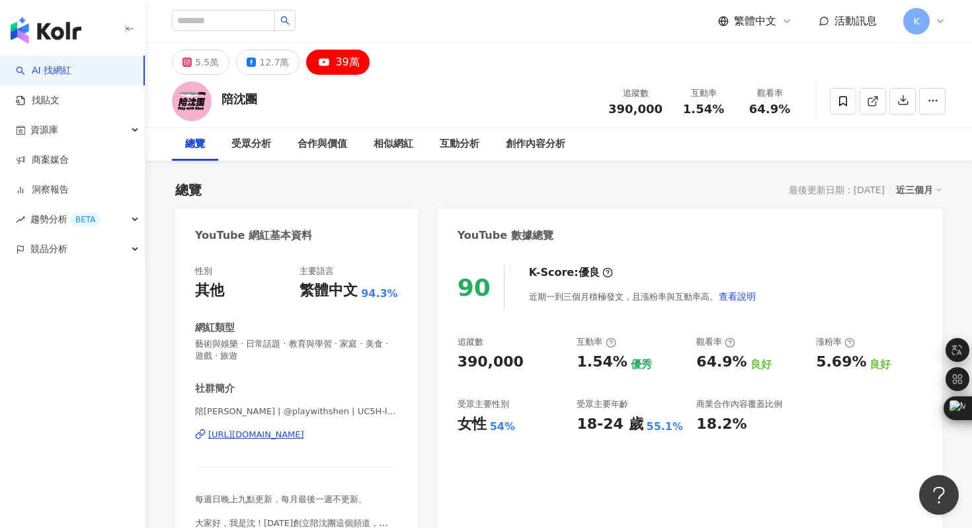
scroll to position [36, 0]
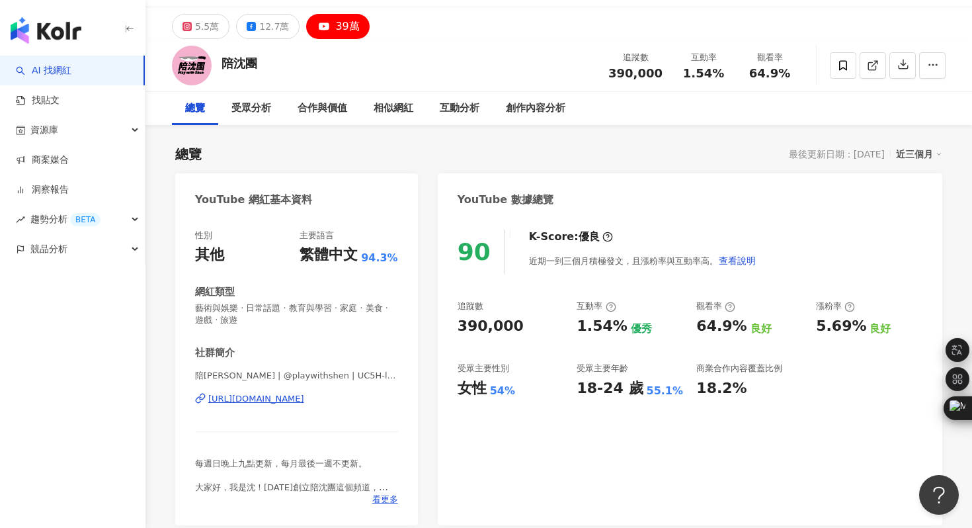
click at [300, 399] on div "[URL][DOMAIN_NAME]" at bounding box center [256, 399] width 96 height 12
click at [459, 110] on div "互動分析" at bounding box center [460, 108] width 40 height 16
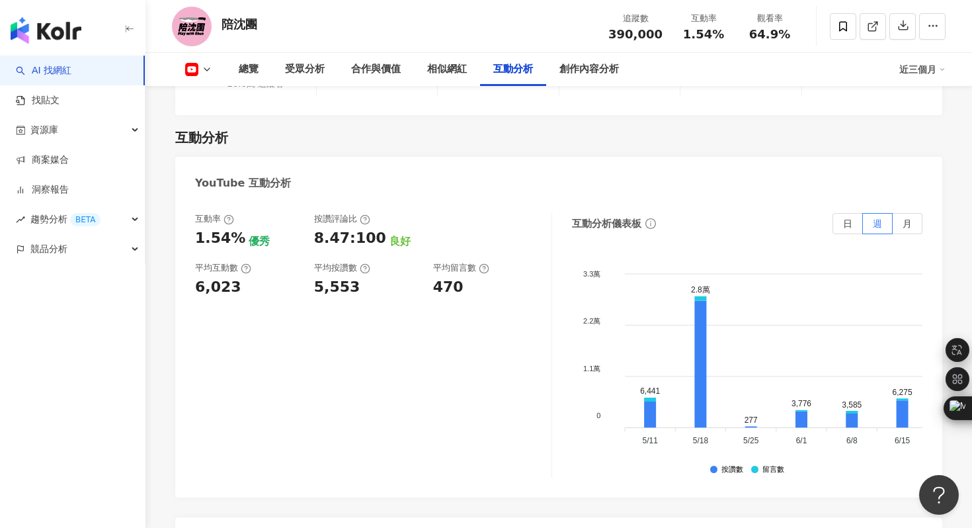
scroll to position [2336, 0]
